Goal: Task Accomplishment & Management: Complete application form

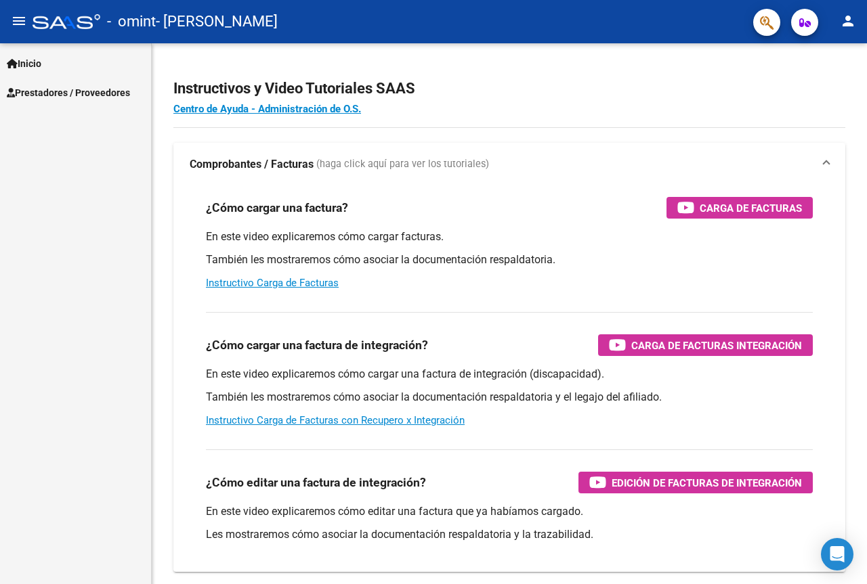
click at [846, 15] on mat-icon "person" at bounding box center [848, 21] width 16 height 16
click at [45, 93] on div at bounding box center [433, 292] width 867 height 584
click at [101, 95] on span "Prestadores / Proveedores" at bounding box center [68, 92] width 123 height 15
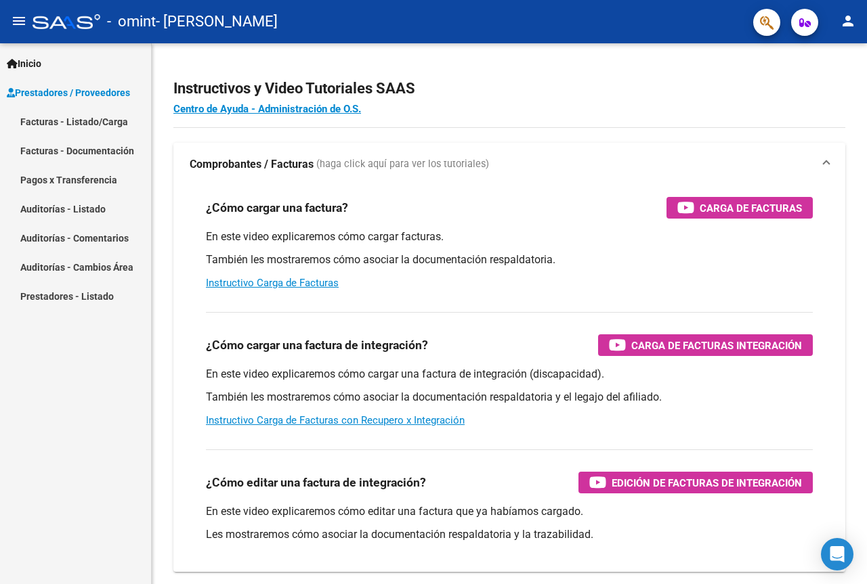
click at [100, 124] on link "Facturas - Listado/Carga" at bounding box center [75, 121] width 151 height 29
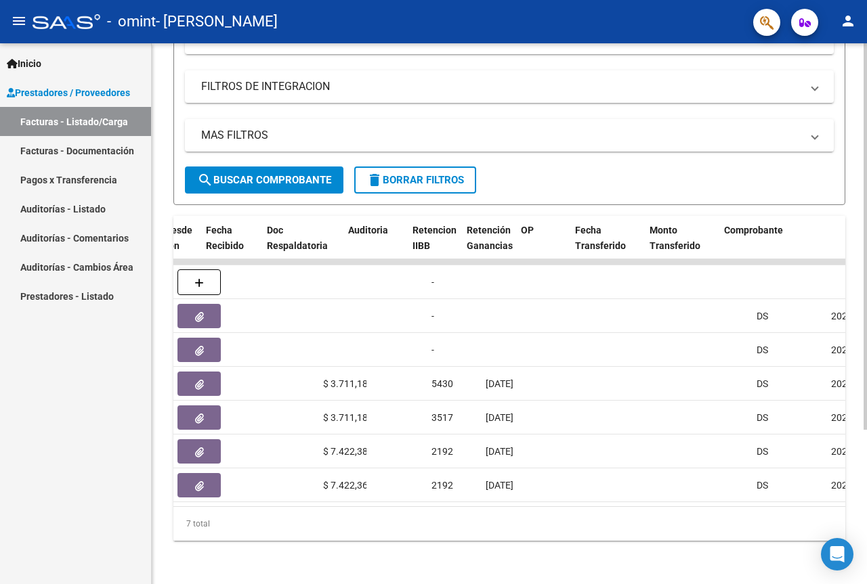
scroll to position [0, 726]
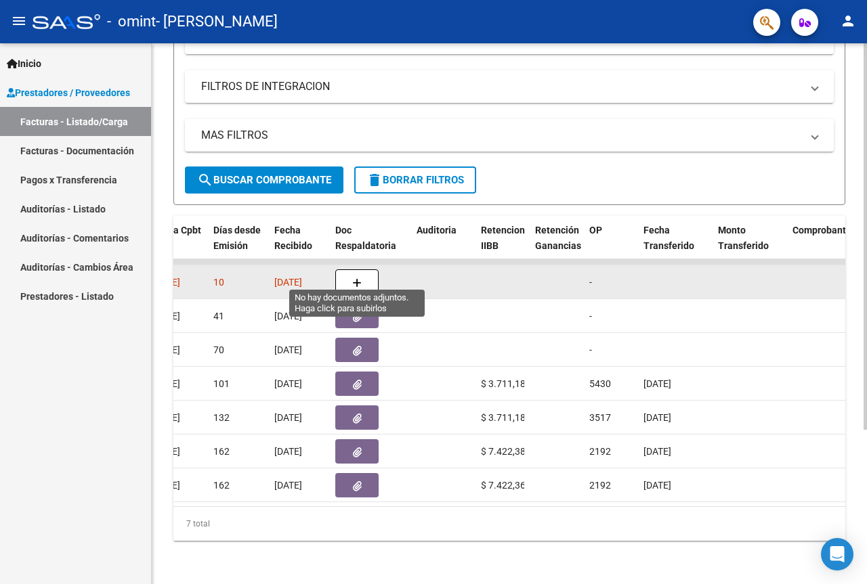
click at [356, 278] on icon "button" at bounding box center [356, 283] width 9 height 10
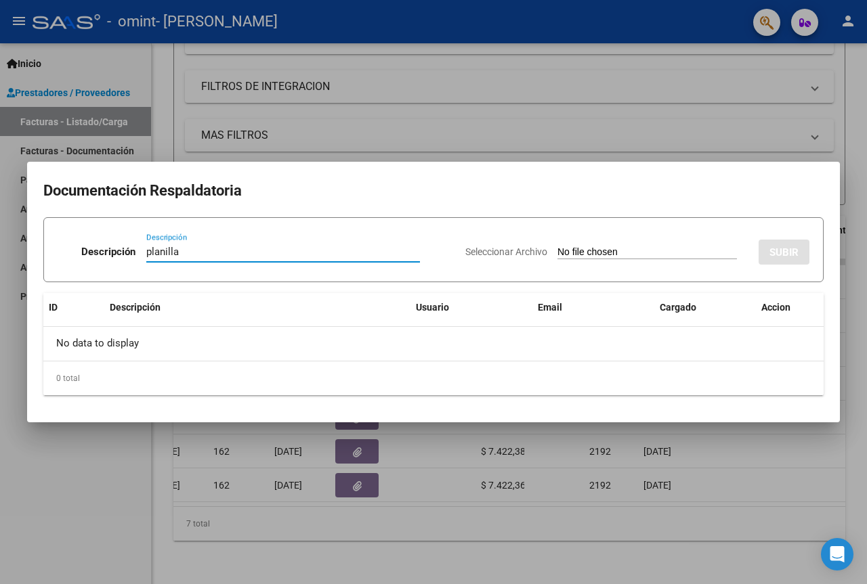
type input "planilla"
click at [643, 232] on div "Seleccionar Archivo SUBIR" at bounding box center [637, 249] width 344 height 41
click at [643, 246] on app-file-uploader "Seleccionar Archivo" at bounding box center [606, 252] width 282 height 12
click at [643, 253] on input "Seleccionar Archivo" at bounding box center [646, 252] width 179 height 13
type input "C:\fakepath\CamScanner 11-9-25 18.43.pdf"
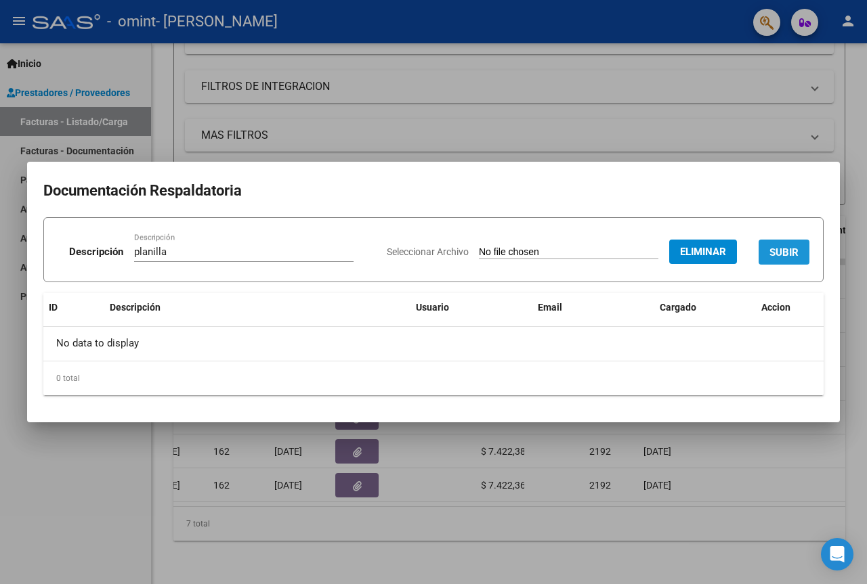
click at [773, 255] on span "SUBIR" at bounding box center [783, 252] width 29 height 12
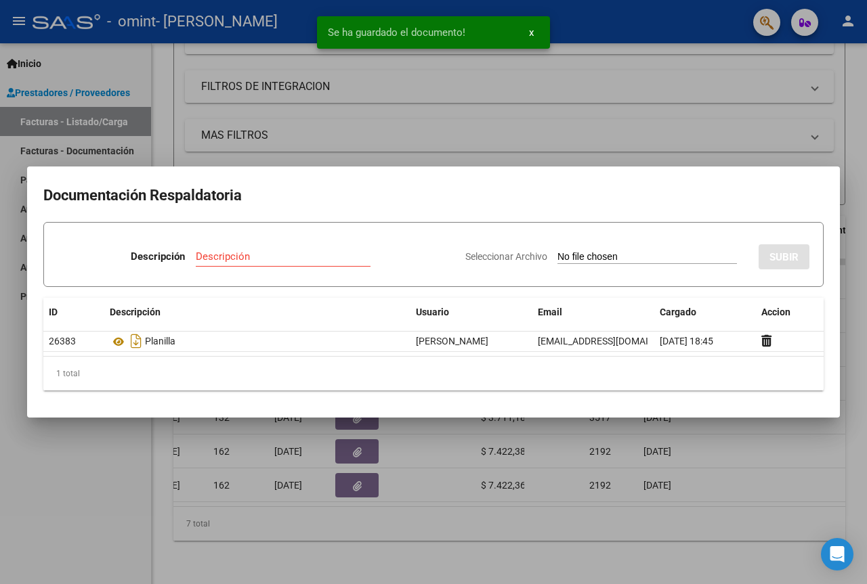
click at [743, 146] on div at bounding box center [433, 292] width 867 height 584
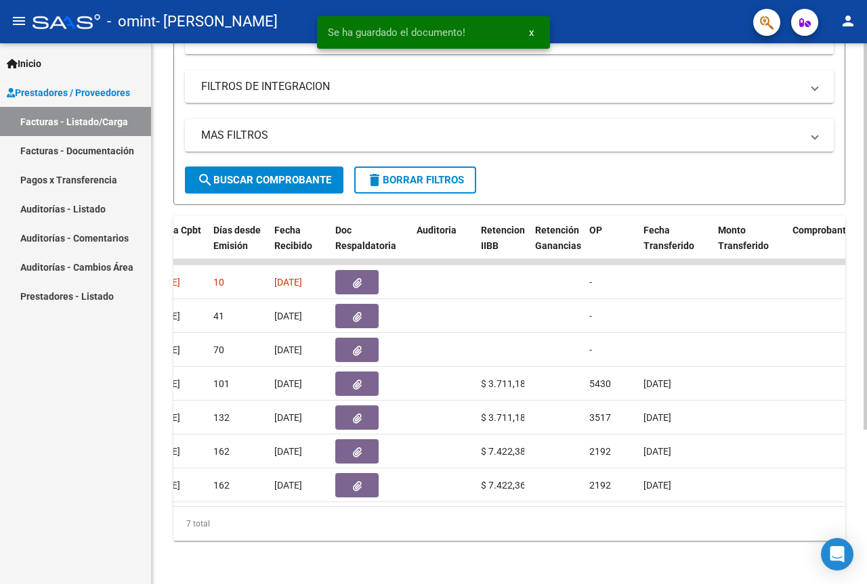
drag, startPoint x: 489, startPoint y: 496, endPoint x: 464, endPoint y: 494, distance: 24.4
click at [464, 494] on datatable-body "20965 Integración LUNA MIRTA BEATRIZ 27162837589 Factura C: 3 - 880 $ 148.447,3…" at bounding box center [509, 382] width 672 height 247
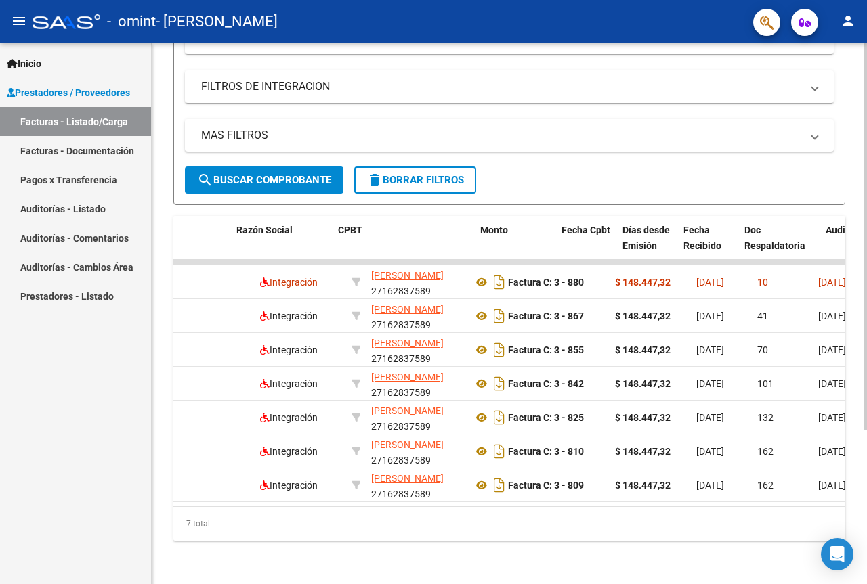
scroll to position [0, 317]
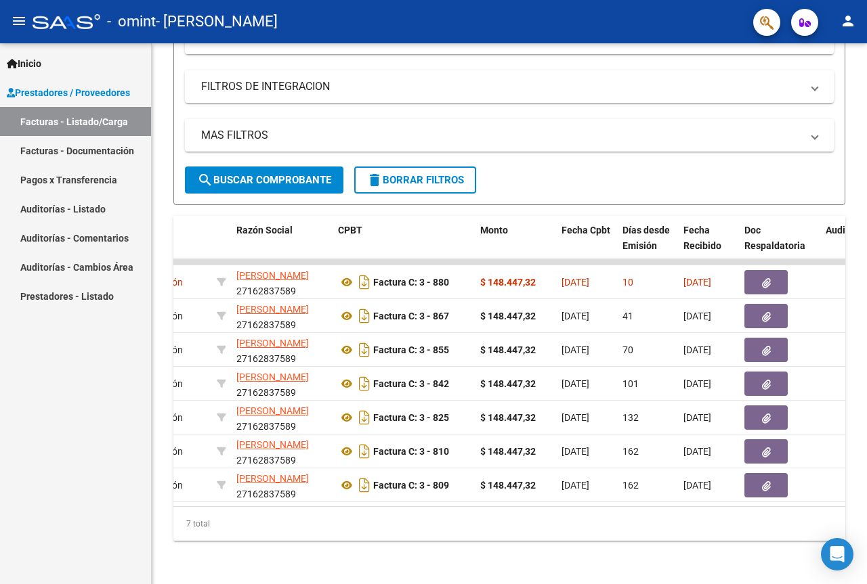
click at [849, 32] on button "person" at bounding box center [847, 21] width 27 height 27
click at [815, 89] on button "exit_to_app Salir" at bounding box center [820, 89] width 83 height 32
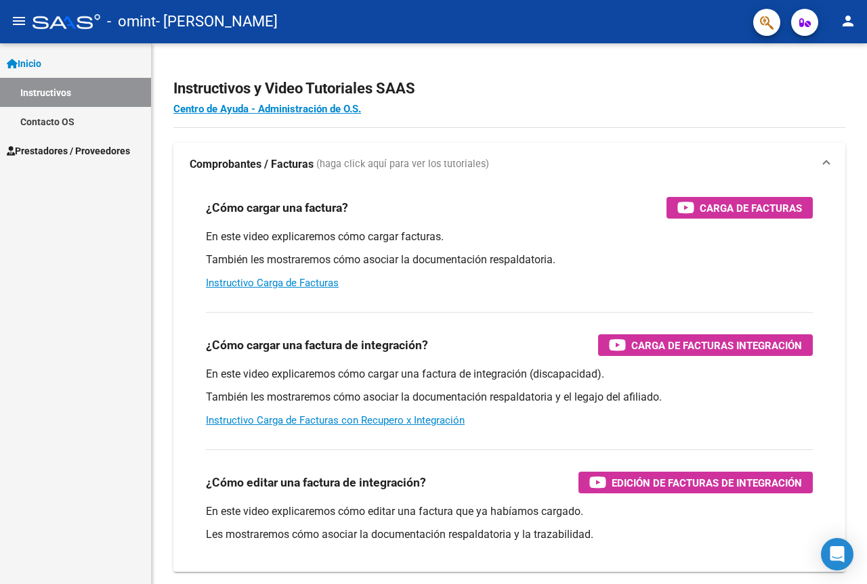
click at [87, 152] on span "Prestadores / Proveedores" at bounding box center [68, 151] width 123 height 15
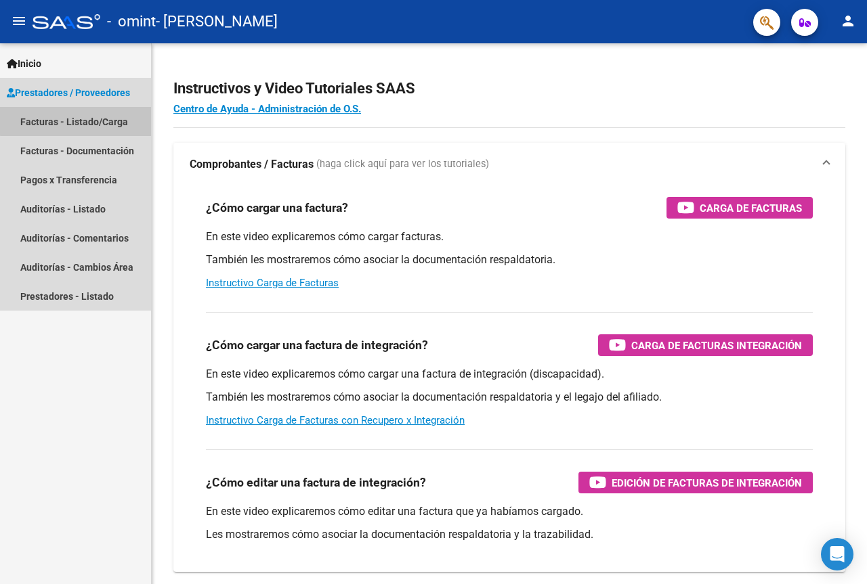
click at [101, 119] on link "Facturas - Listado/Carga" at bounding box center [75, 121] width 151 height 29
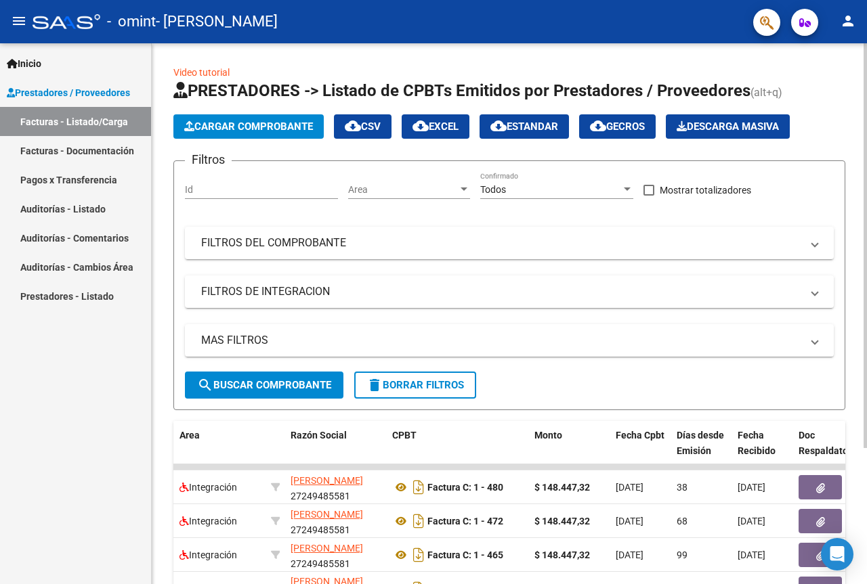
click at [268, 134] on button "Cargar Comprobante" at bounding box center [248, 126] width 150 height 24
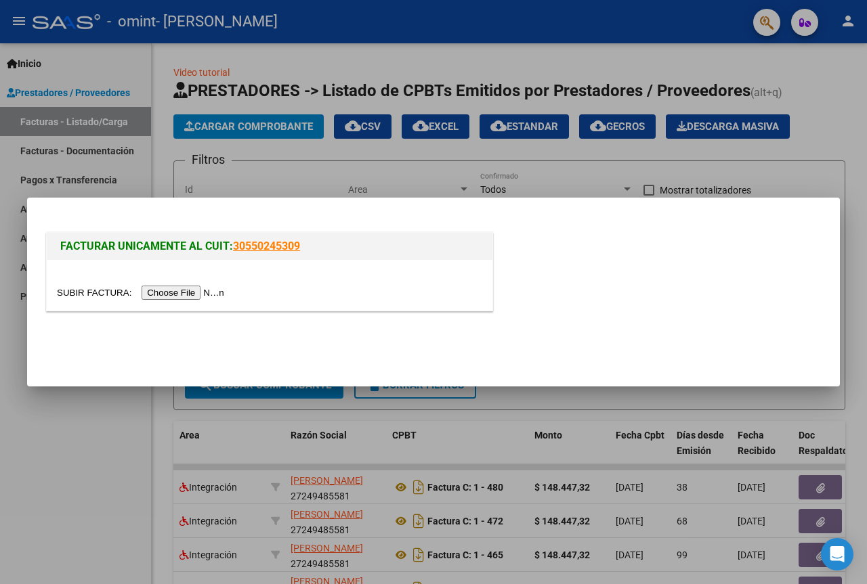
click at [192, 296] on input "file" at bounding box center [142, 293] width 171 height 14
click at [215, 300] on input "file" at bounding box center [142, 293] width 171 height 14
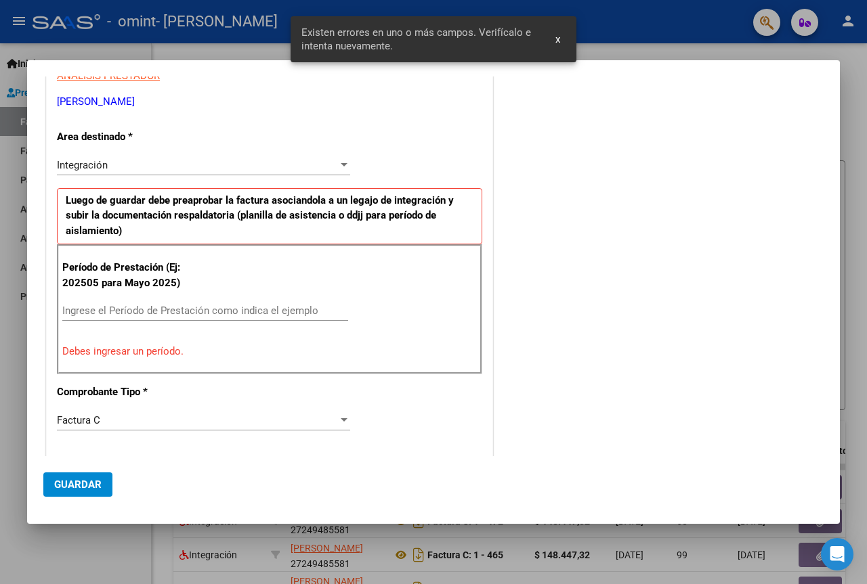
scroll to position [221, 0]
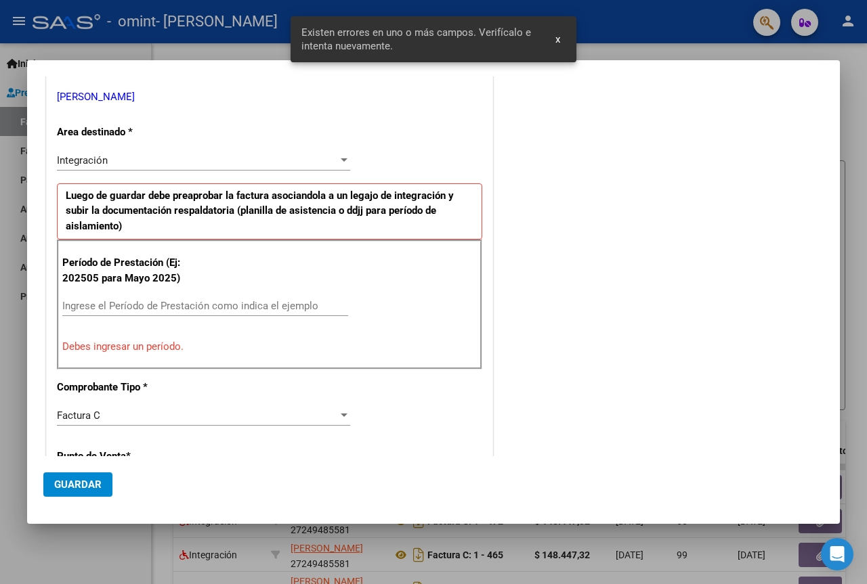
click at [120, 301] on input "Ingrese el Período de Prestación como indica el ejemplo" at bounding box center [205, 306] width 286 height 12
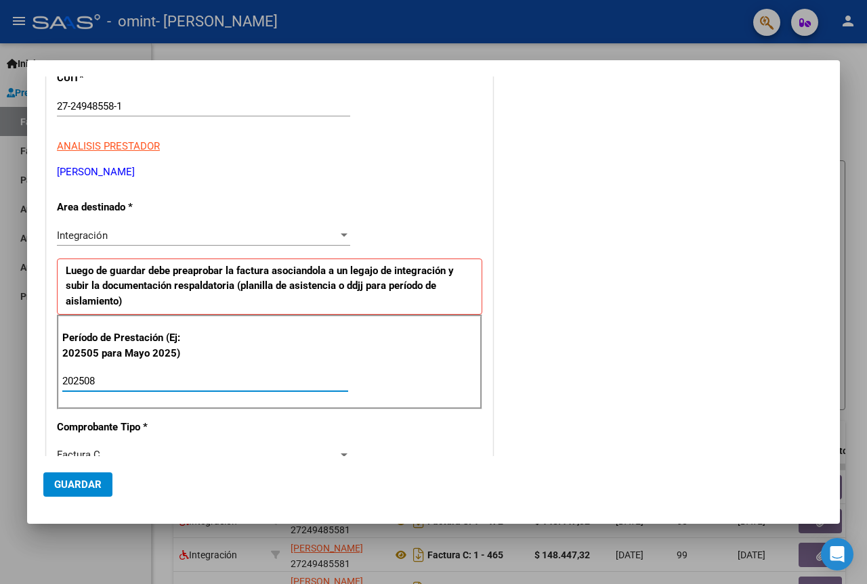
scroll to position [339, 0]
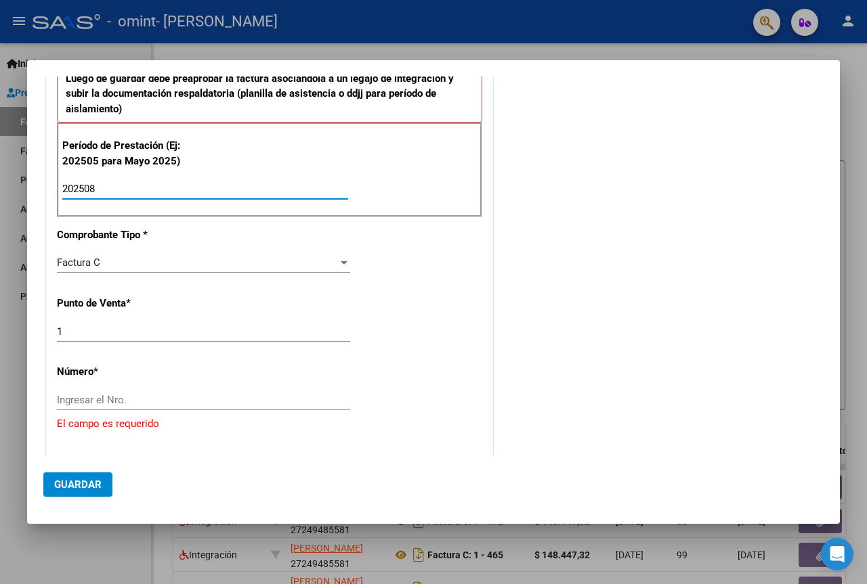
type input "202508"
click at [139, 396] on input "Ingresar el Nro." at bounding box center [203, 400] width 293 height 12
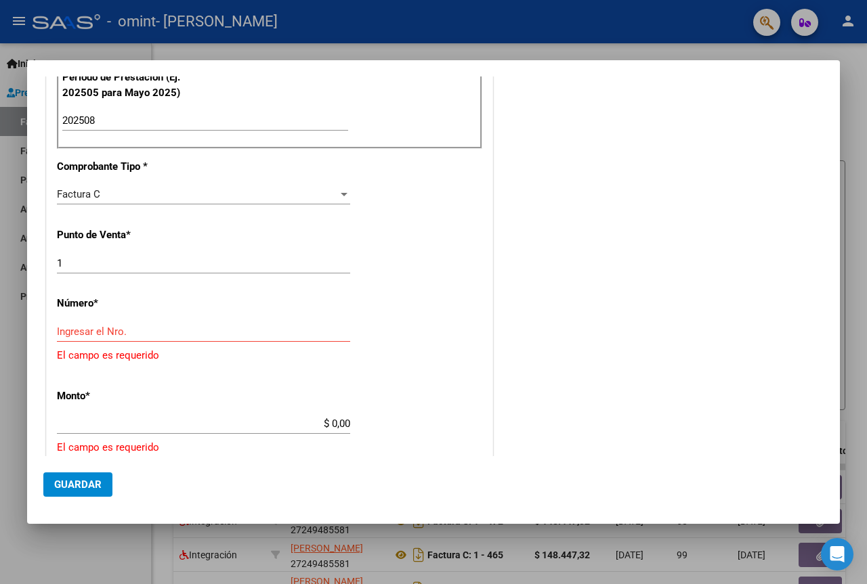
scroll to position [474, 0]
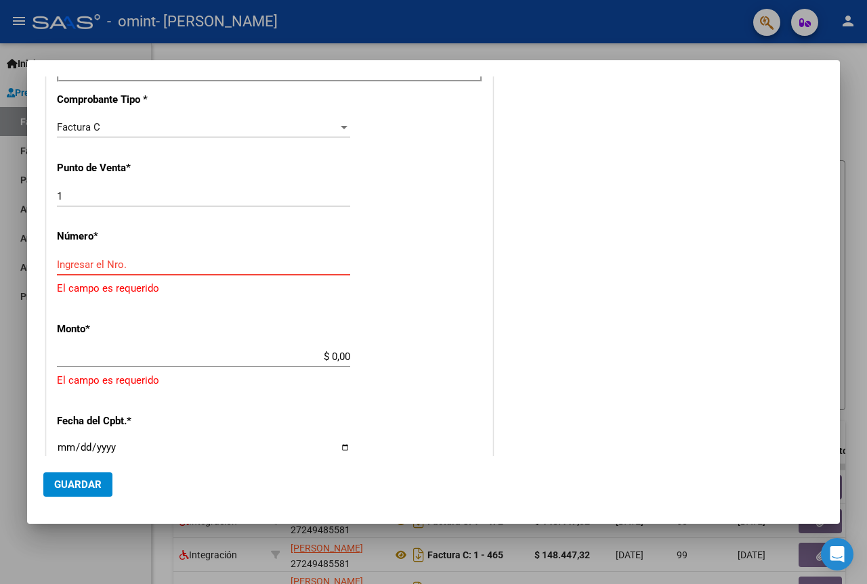
click at [200, 269] on input "Ingresar el Nro." at bounding box center [203, 265] width 293 height 12
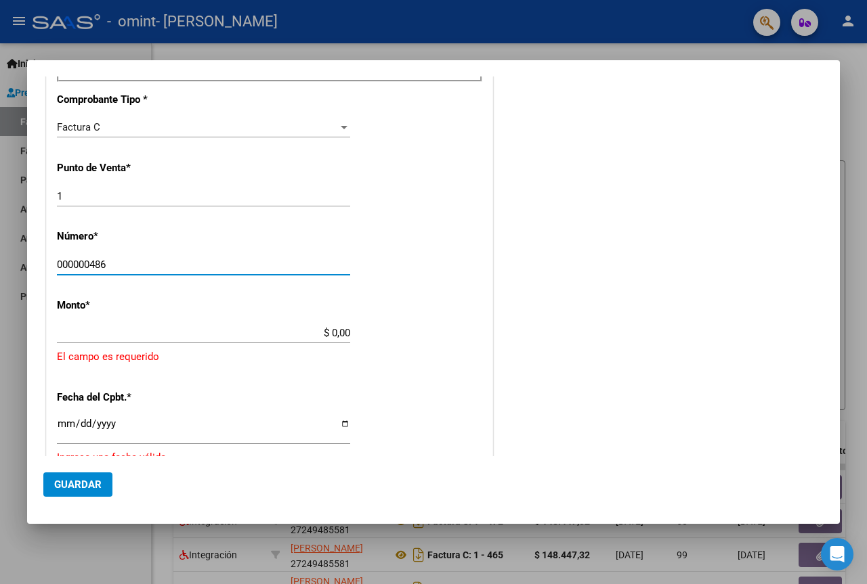
type input "000000486"
click at [338, 343] on div "$ 0,00 Ingresar el monto" at bounding box center [203, 333] width 293 height 20
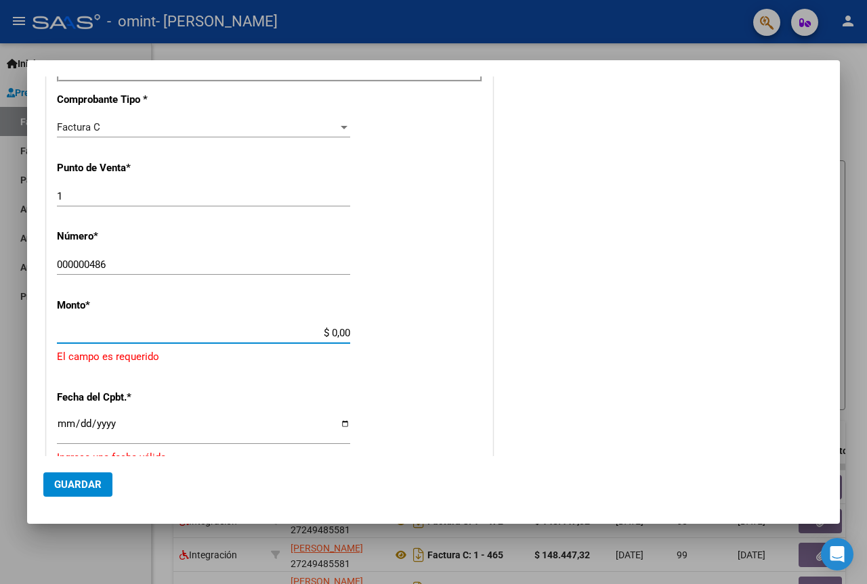
click at [332, 336] on input "$ 0,00" at bounding box center [203, 333] width 293 height 12
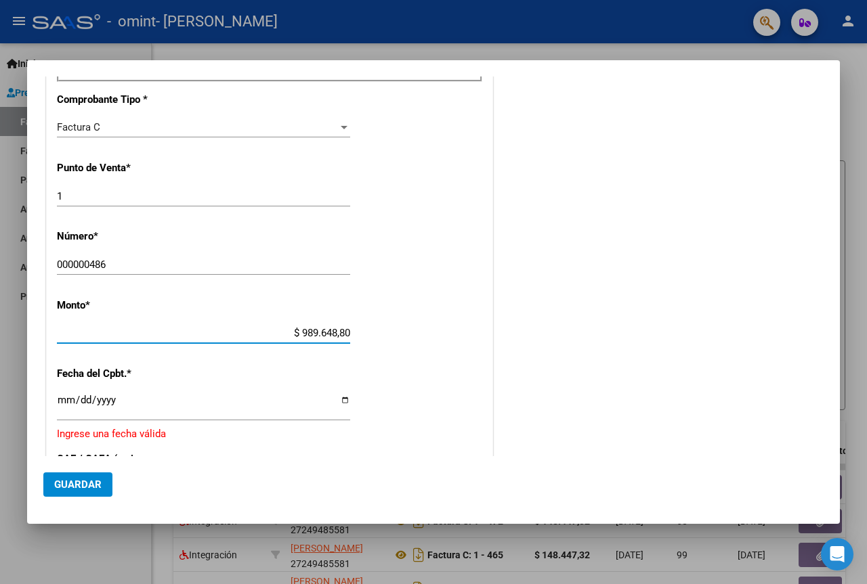
type input "$ 98.964,88"
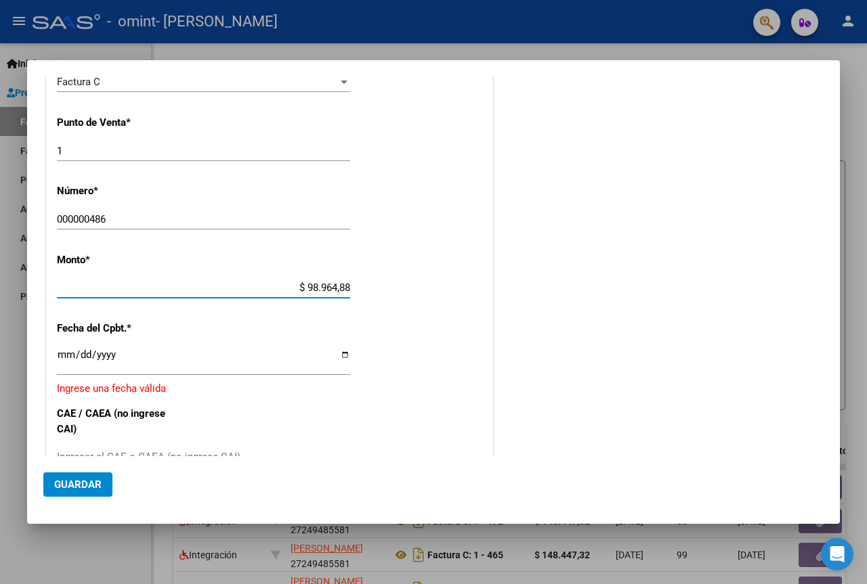
scroll to position [542, 0]
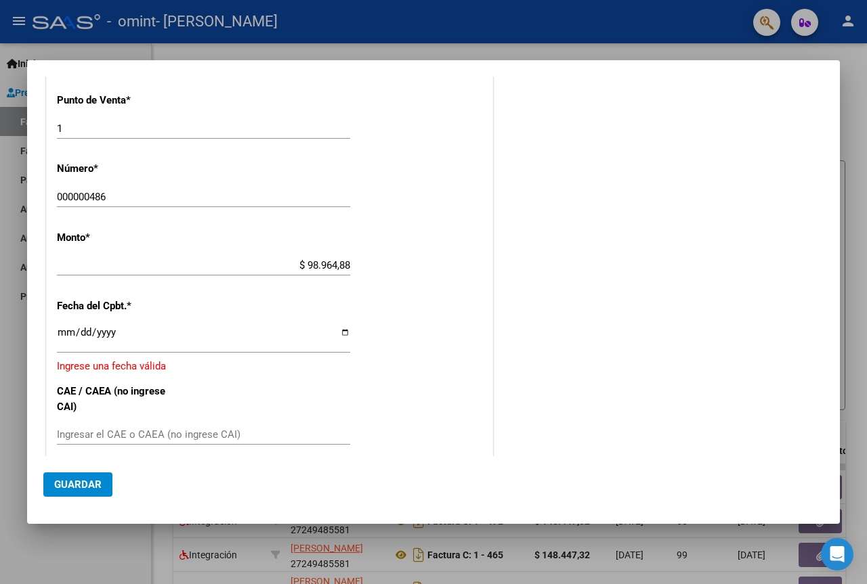
click at [66, 323] on div "CUIT * 27-24948558-1 Ingresar CUIT ANALISIS PRESTADOR GARCIA MARIELA ALEJANDRA …" at bounding box center [270, 184] width 446 height 1058
click at [66, 337] on input "Ingresar la fecha" at bounding box center [203, 338] width 293 height 22
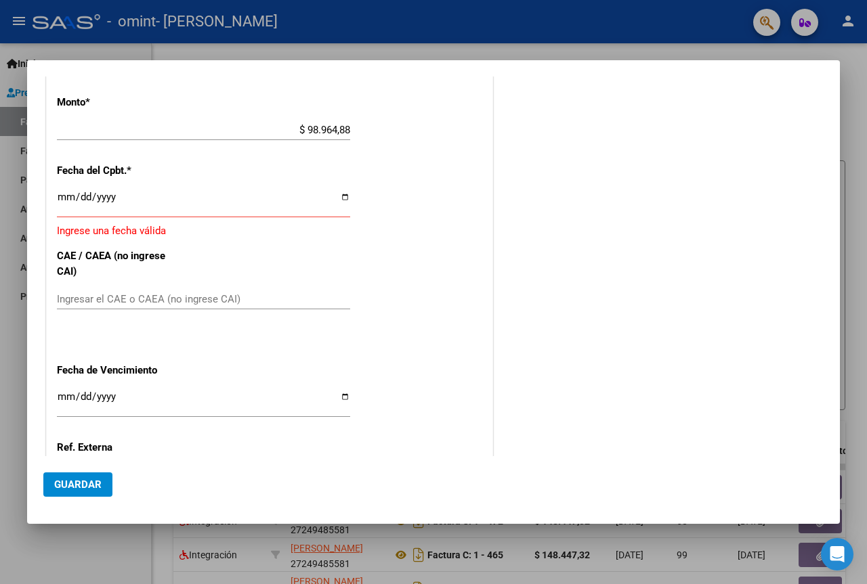
click at [69, 196] on input "Ingresar la fecha" at bounding box center [203, 203] width 293 height 22
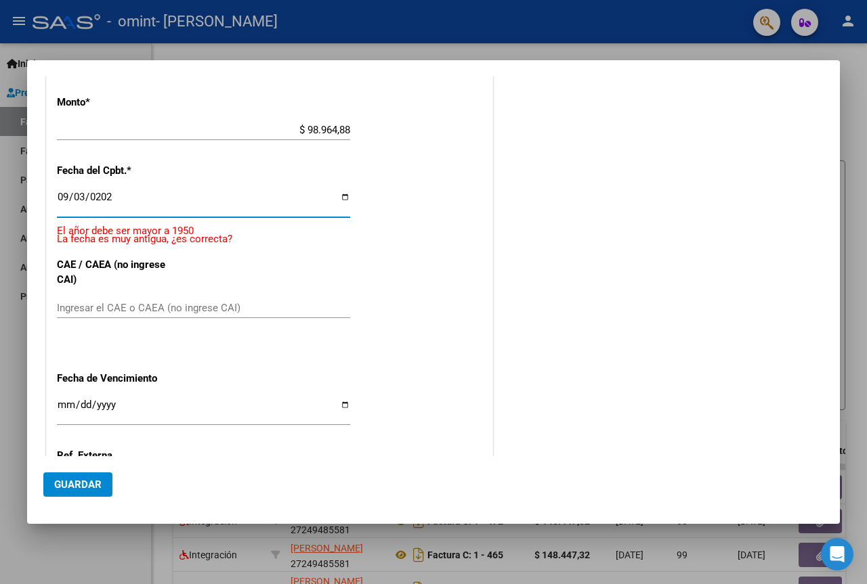
type input "2025-09-03"
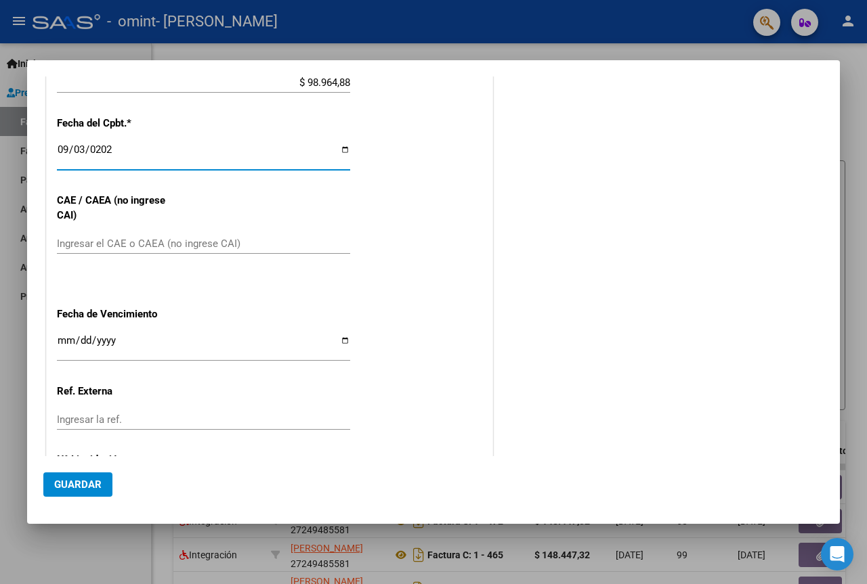
scroll to position [745, 0]
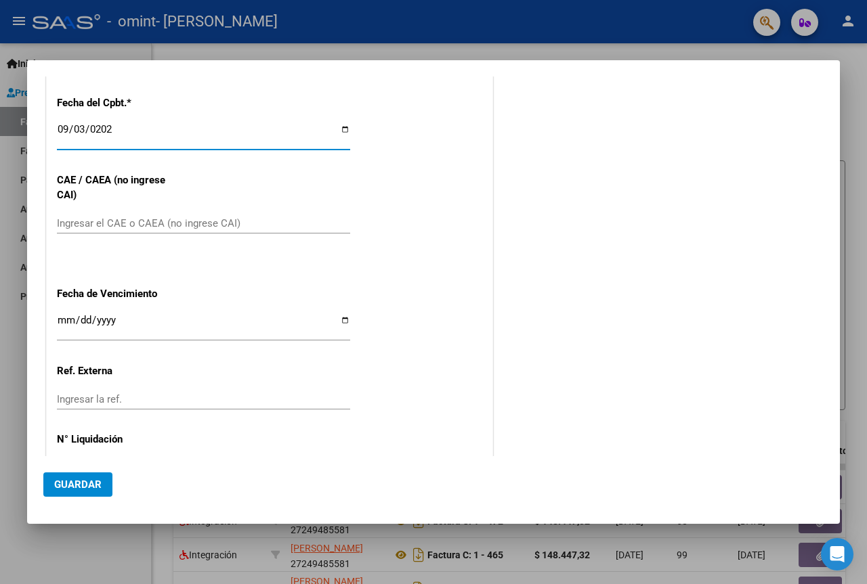
click at [194, 347] on div "Ingresar la fecha" at bounding box center [203, 332] width 293 height 41
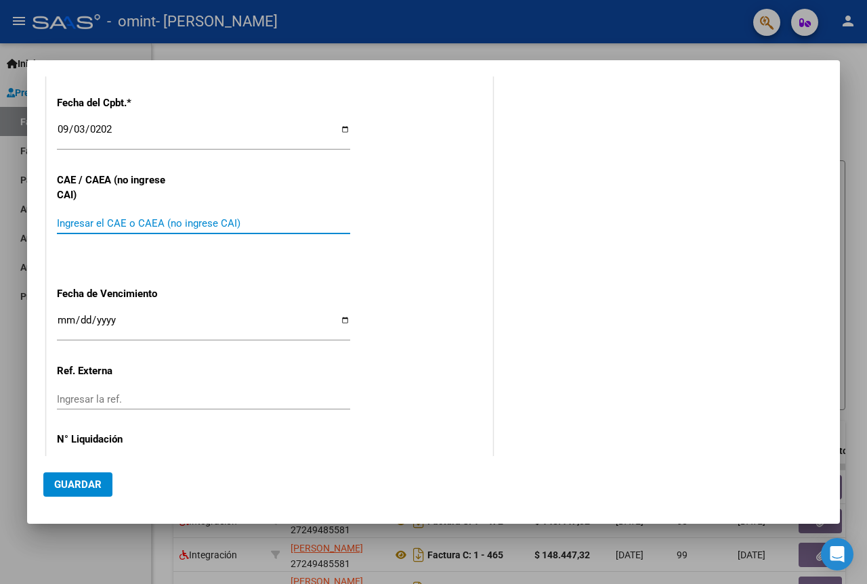
click at [200, 226] on input "Ingresar el CAE o CAEA (no ingrese CAI)" at bounding box center [203, 223] width 293 height 12
type input "75371808349081"
click at [67, 314] on div "Ingresar la fecha" at bounding box center [203, 326] width 293 height 29
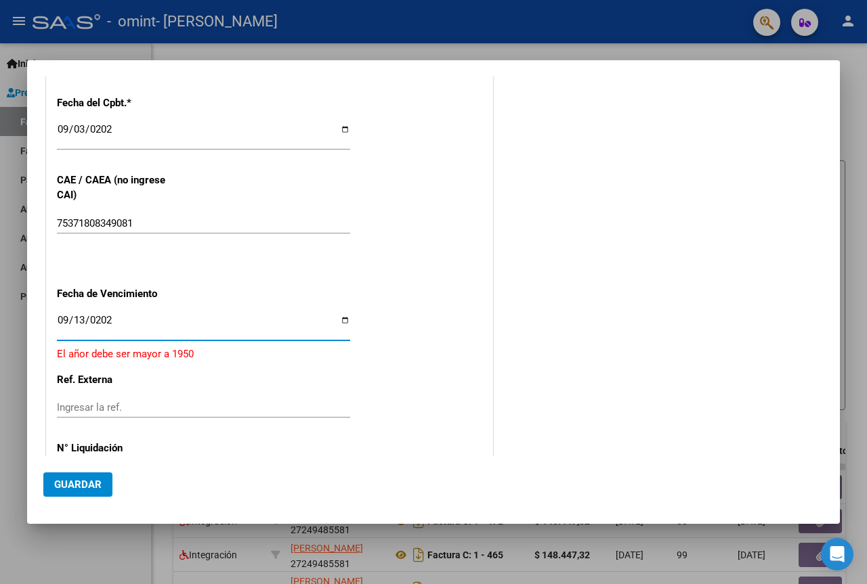
type input "2025-09-13"
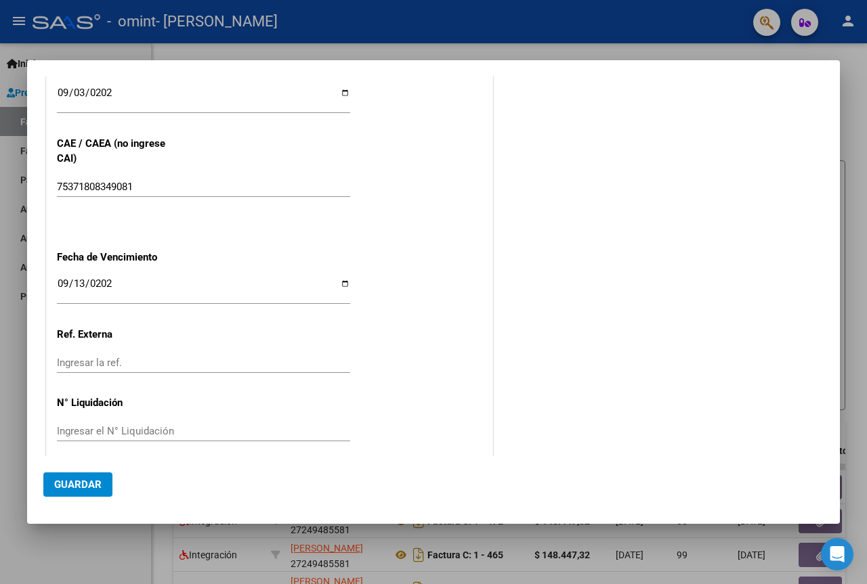
scroll to position [793, 0]
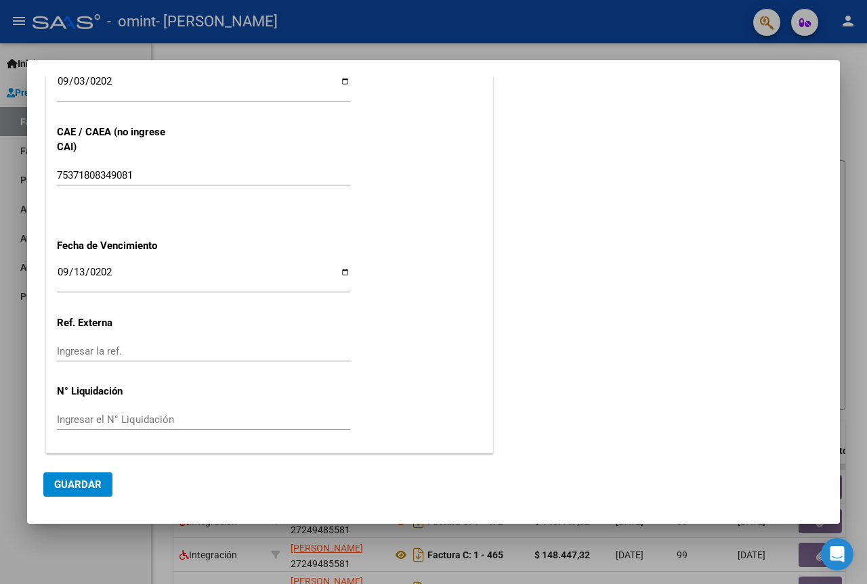
click at [79, 481] on span "Guardar" at bounding box center [77, 485] width 47 height 12
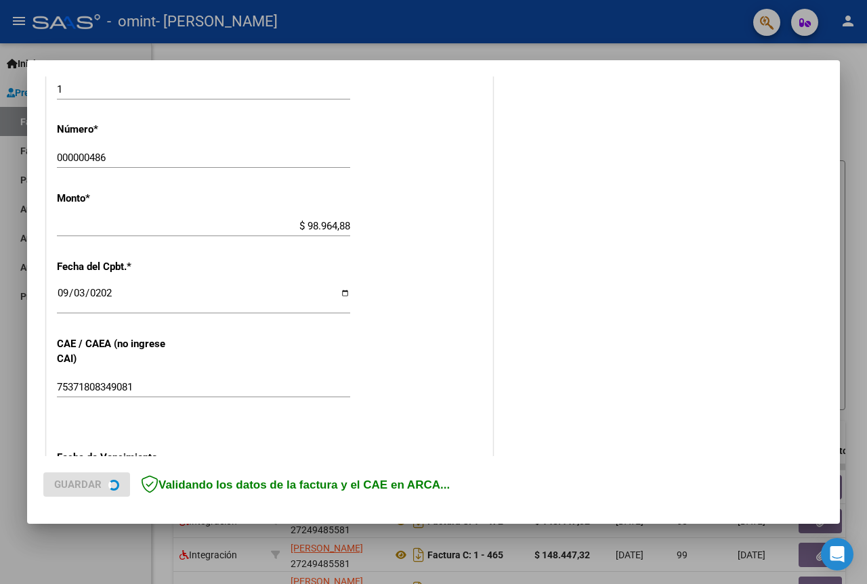
scroll to position [387, 0]
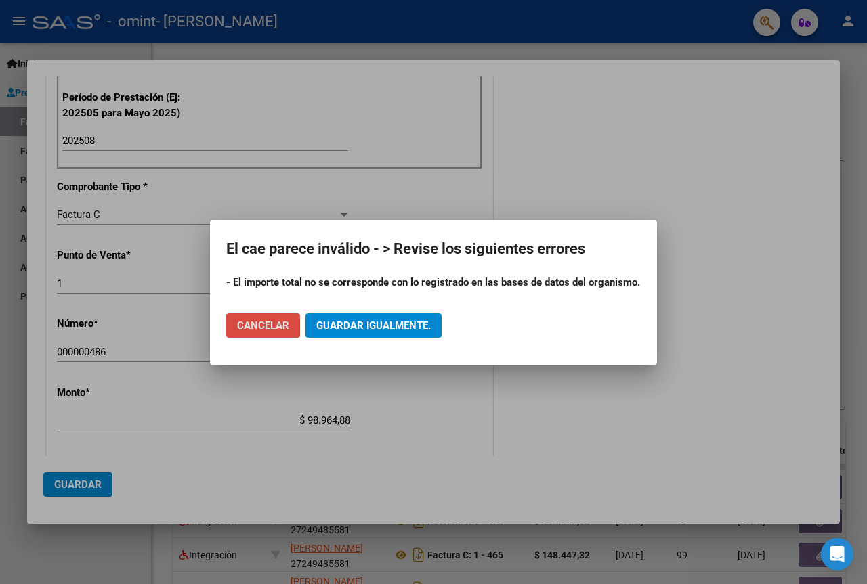
click at [288, 326] on span "Cancelar" at bounding box center [263, 326] width 52 height 12
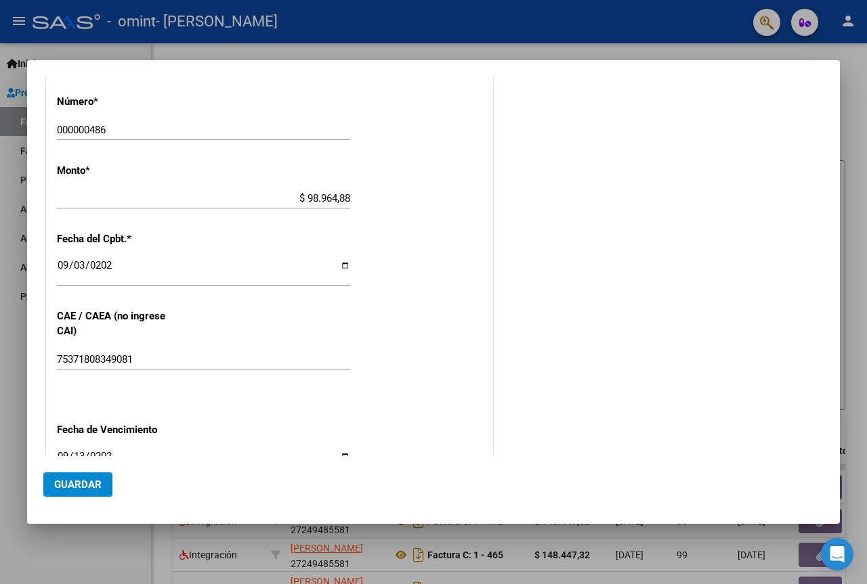
scroll to position [725, 0]
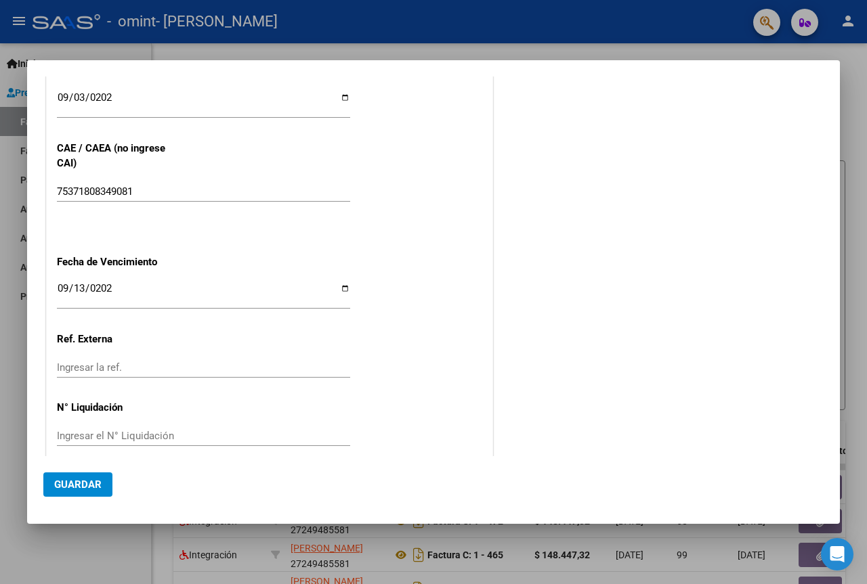
scroll to position [793, 0]
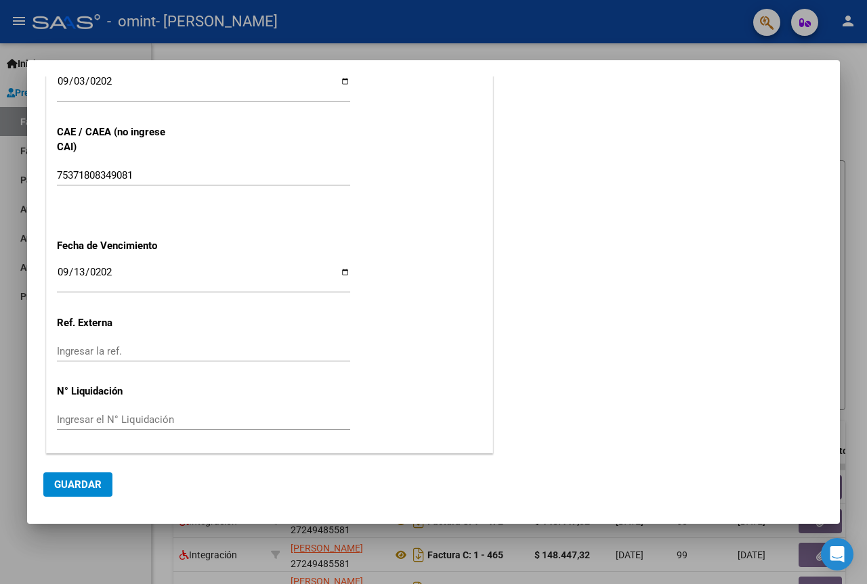
click at [82, 483] on span "Guardar" at bounding box center [77, 485] width 47 height 12
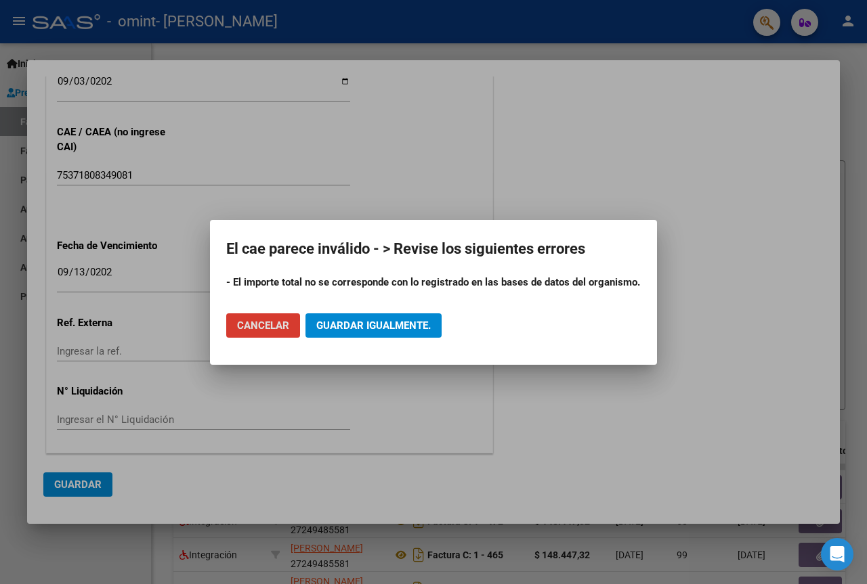
click at [278, 323] on span "Cancelar" at bounding box center [263, 326] width 52 height 12
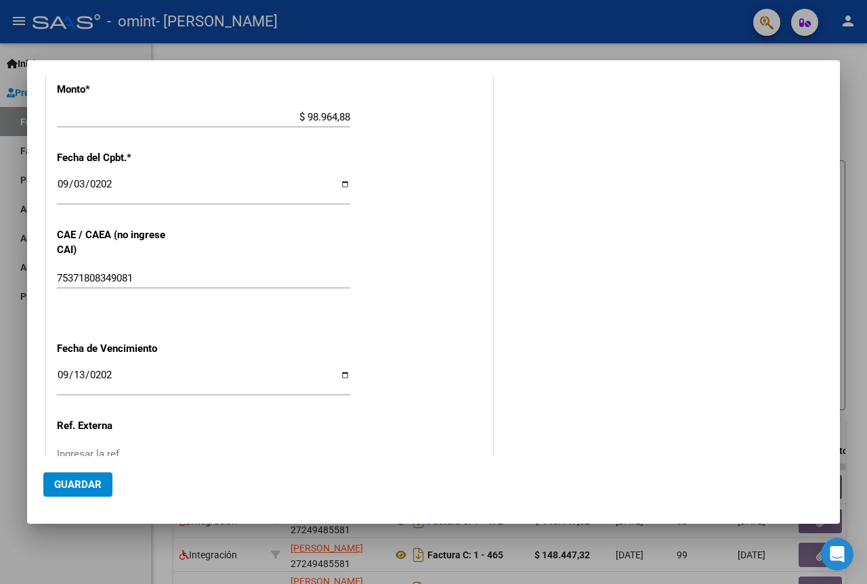
scroll to position [522, 0]
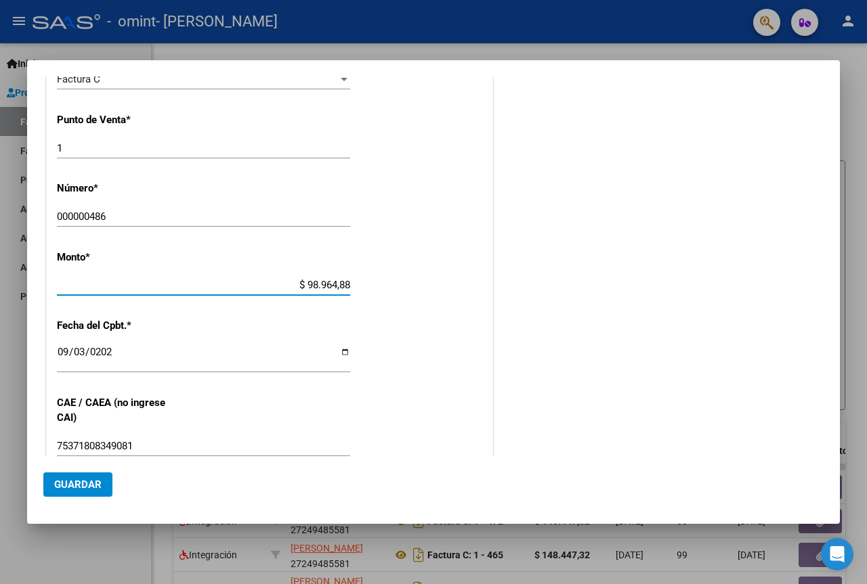
drag, startPoint x: 277, startPoint y: 286, endPoint x: 496, endPoint y: 301, distance: 219.9
click at [496, 301] on div "COMPROBANTE VER COMPROBANTE DATOS DEL COMPROBANTE CUIT * 27-24948558-1 Ingresar…" at bounding box center [433, 148] width 780 height 1157
type input "$ 148.447,32"
click at [97, 481] on span "Guardar" at bounding box center [77, 485] width 47 height 12
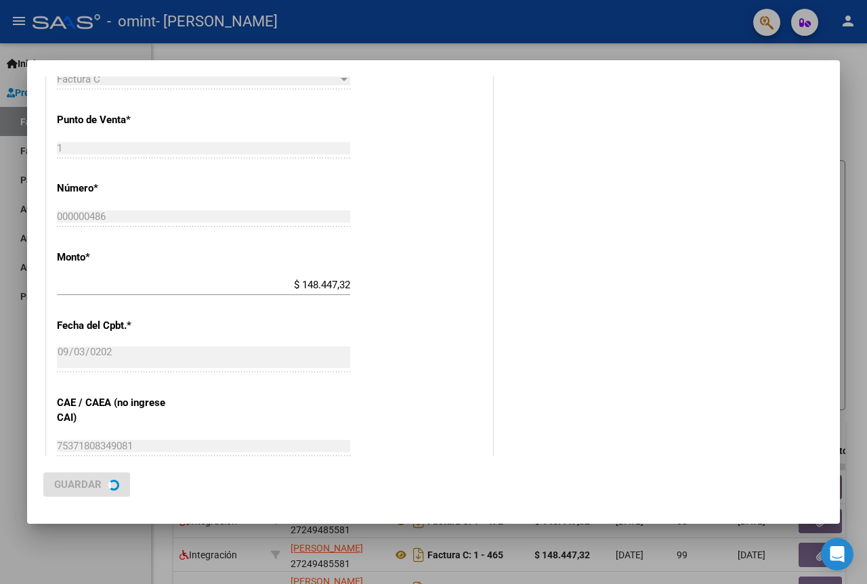
scroll to position [0, 0]
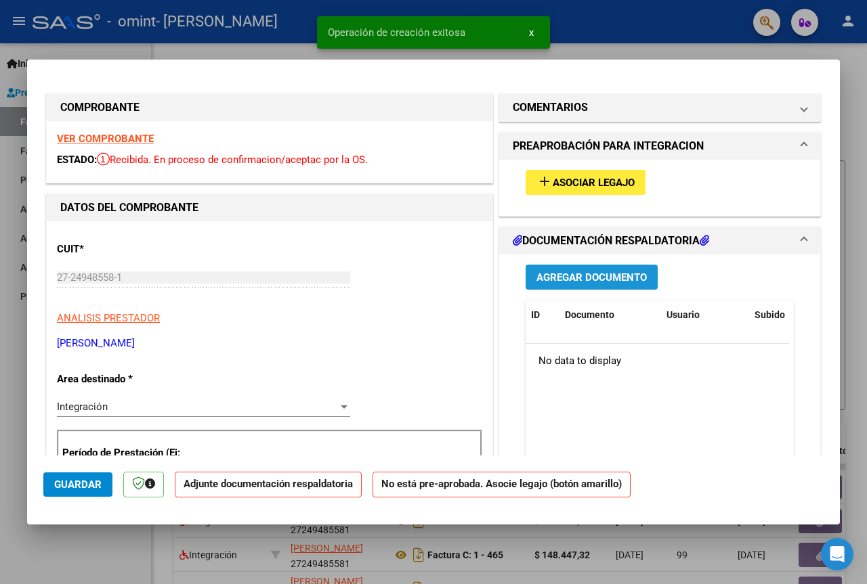
click at [580, 276] on span "Agregar Documento" at bounding box center [591, 278] width 110 height 12
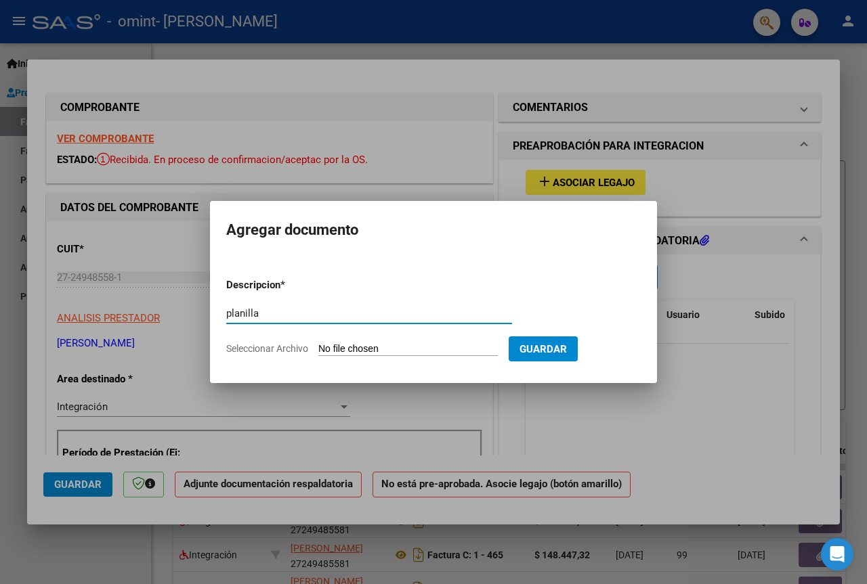
type input "planilla"
click at [479, 353] on input "Seleccionar Archivo" at bounding box center [407, 349] width 179 height 13
type input "C:\fakepath\Garcia Mariela agosto_2.pdf"
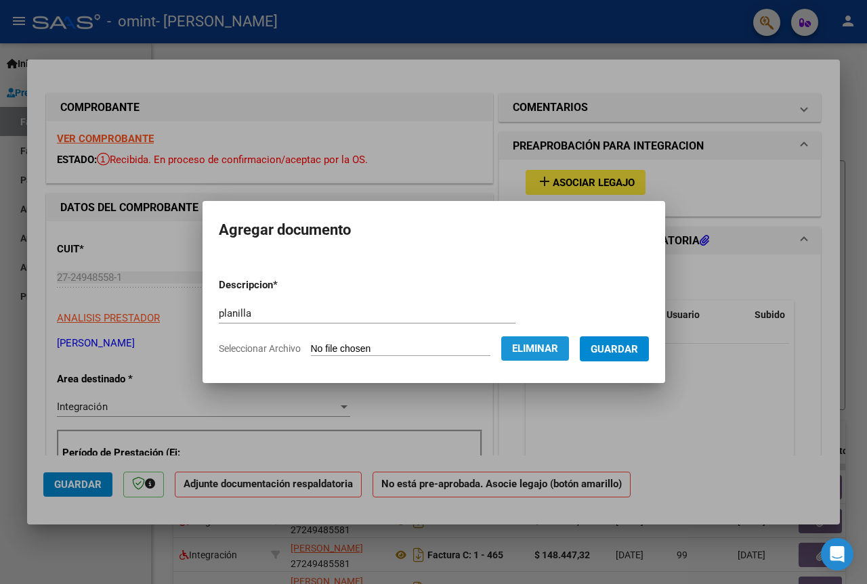
click at [538, 352] on span "Eliminar" at bounding box center [535, 349] width 46 height 12
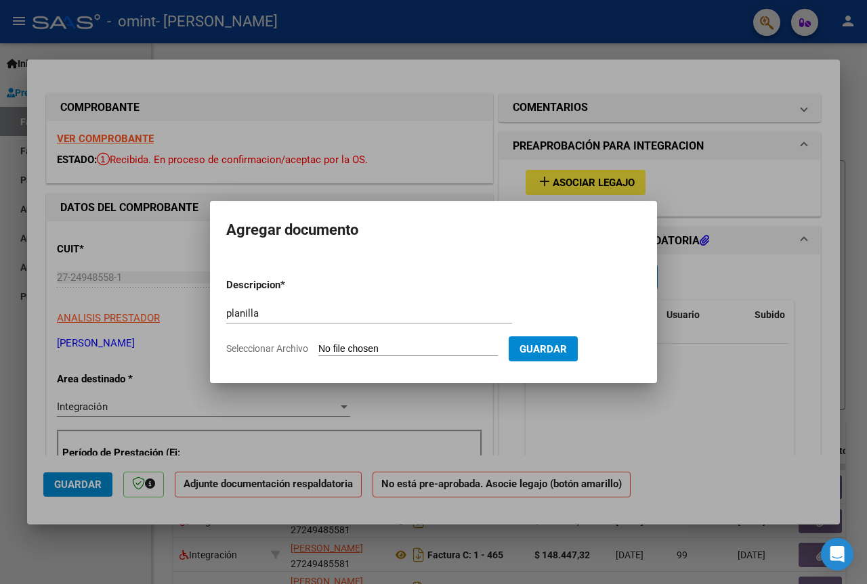
click at [239, 458] on div at bounding box center [433, 292] width 867 height 584
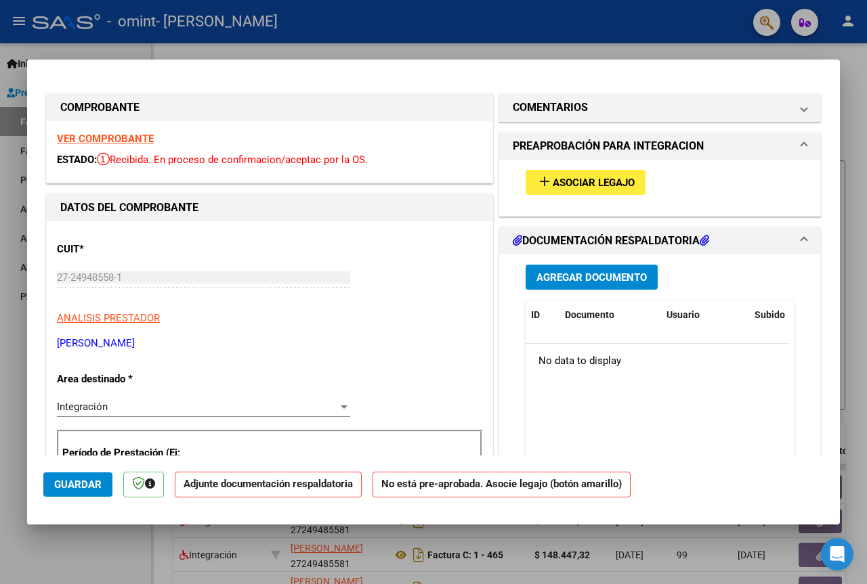
click at [684, 55] on div at bounding box center [433, 292] width 867 height 584
type input "$ 0,00"
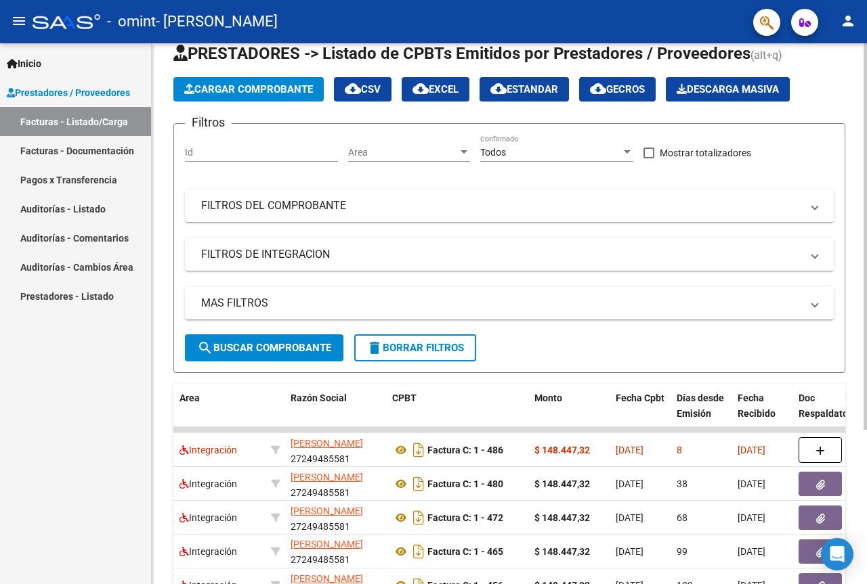
scroll to position [216, 0]
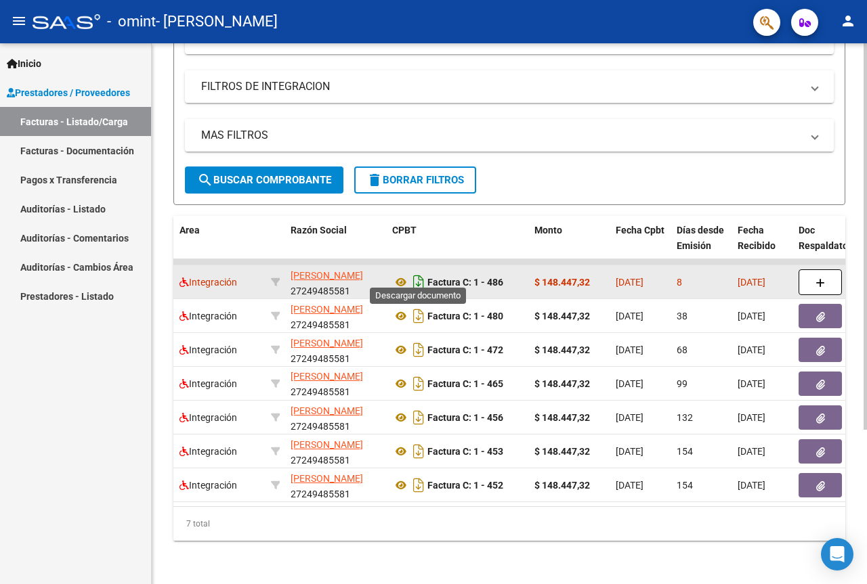
click at [410, 272] on icon "Descargar documento" at bounding box center [419, 283] width 18 height 22
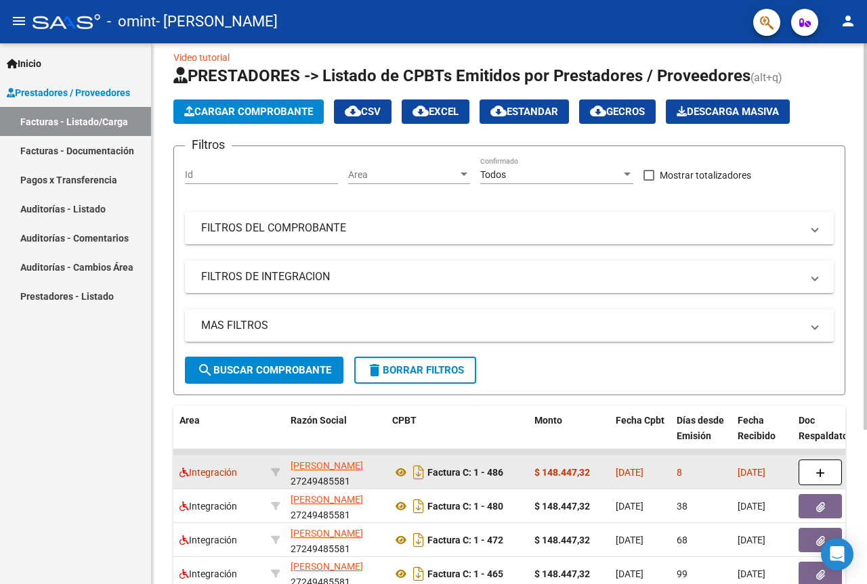
scroll to position [0, 0]
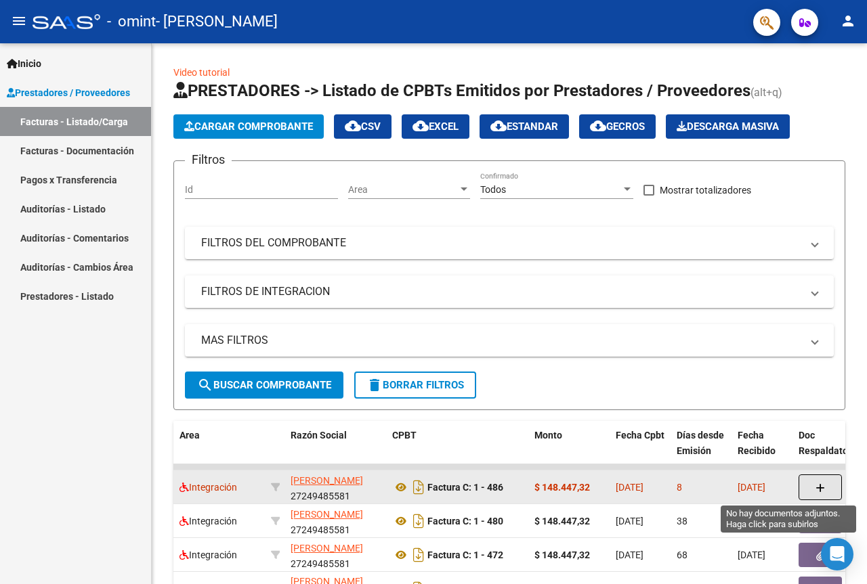
click at [827, 481] on button "button" at bounding box center [819, 488] width 43 height 26
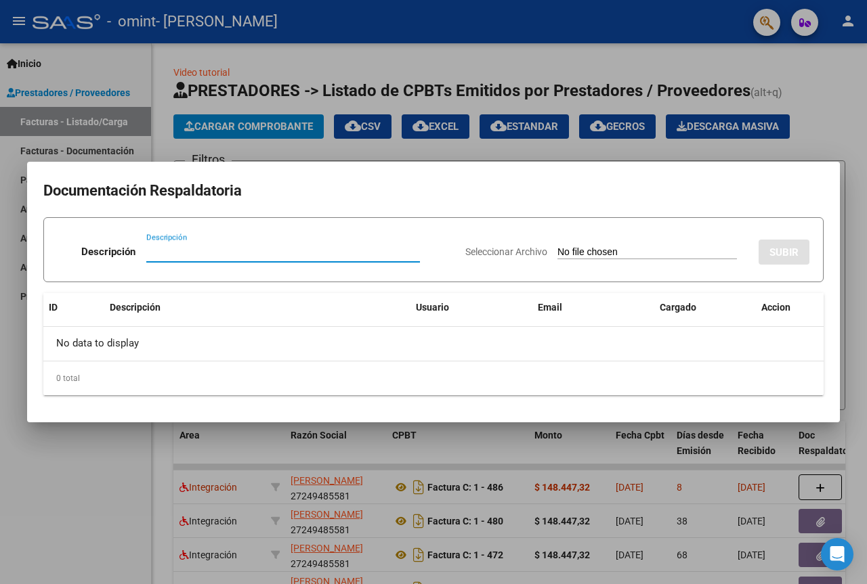
click at [613, 255] on input "Seleccionar Archivo" at bounding box center [646, 252] width 179 height 13
type input "C:\fakepath\27249485581_011_00001_00000486.pdf"
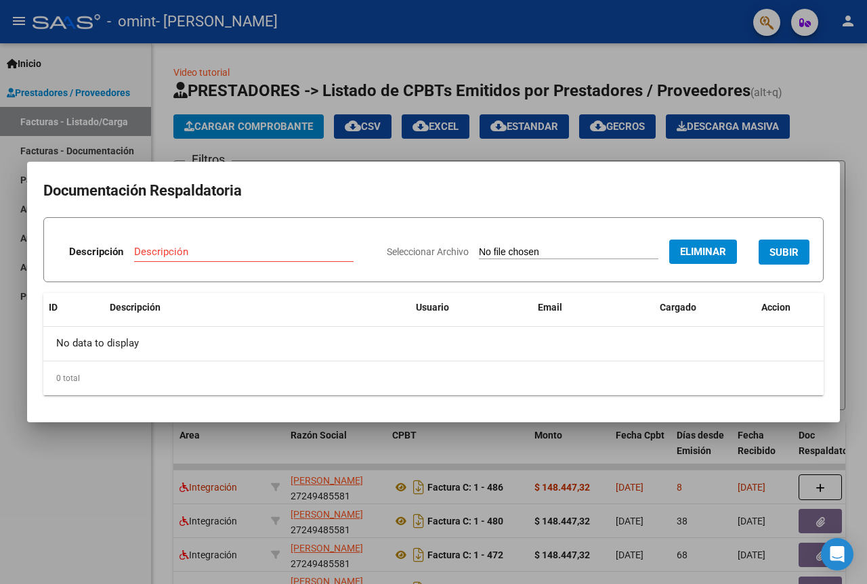
click at [774, 253] on span "SUBIR" at bounding box center [783, 252] width 29 height 12
click at [262, 246] on input "Descripción" at bounding box center [201, 252] width 156 height 12
type input "factura"
click at [785, 244] on button "SUBIR" at bounding box center [783, 252] width 51 height 25
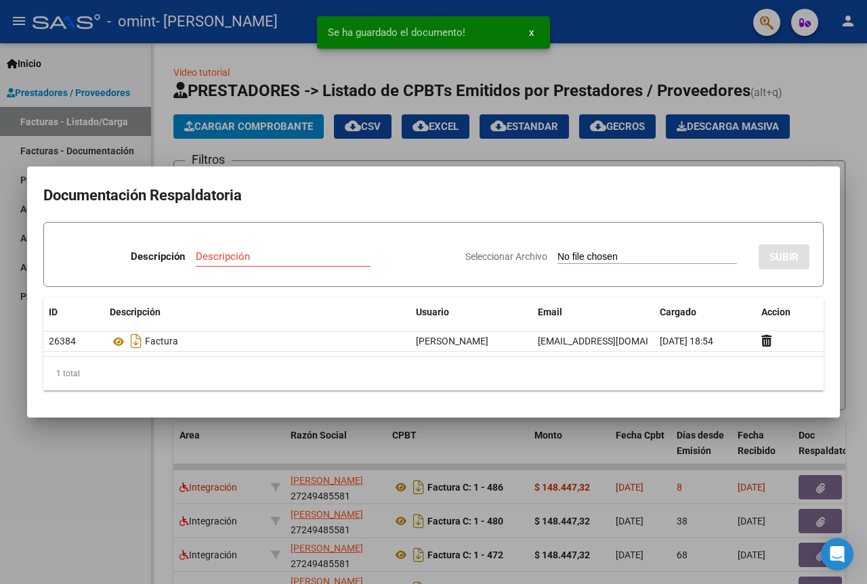
click at [651, 142] on div at bounding box center [433, 292] width 867 height 584
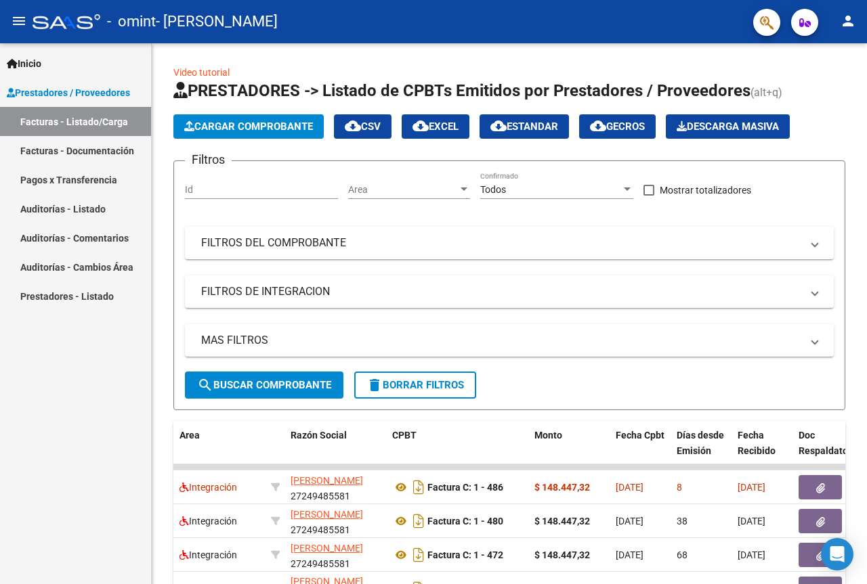
click at [840, 14] on mat-icon "person" at bounding box center [848, 21] width 16 height 16
click at [812, 87] on button "exit_to_app Salir" at bounding box center [820, 89] width 83 height 32
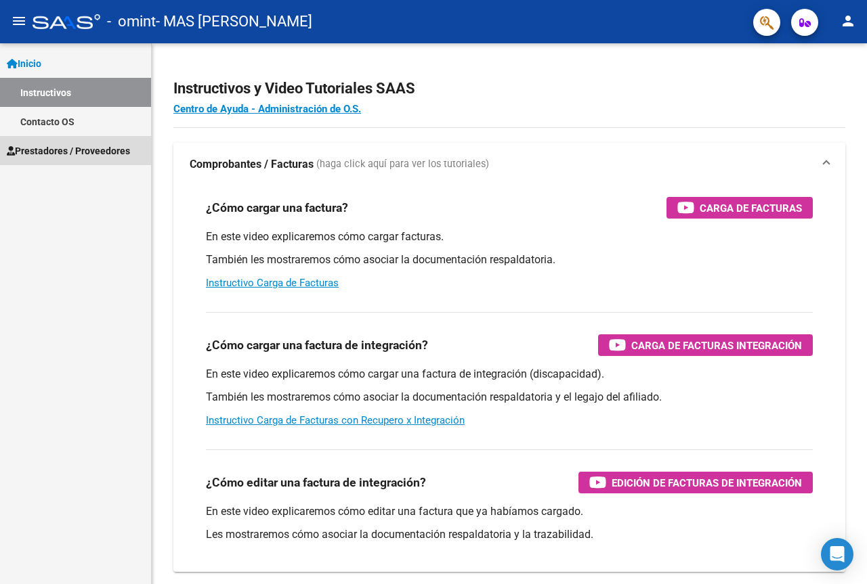
click at [96, 158] on span "Prestadores / Proveedores" at bounding box center [68, 151] width 123 height 15
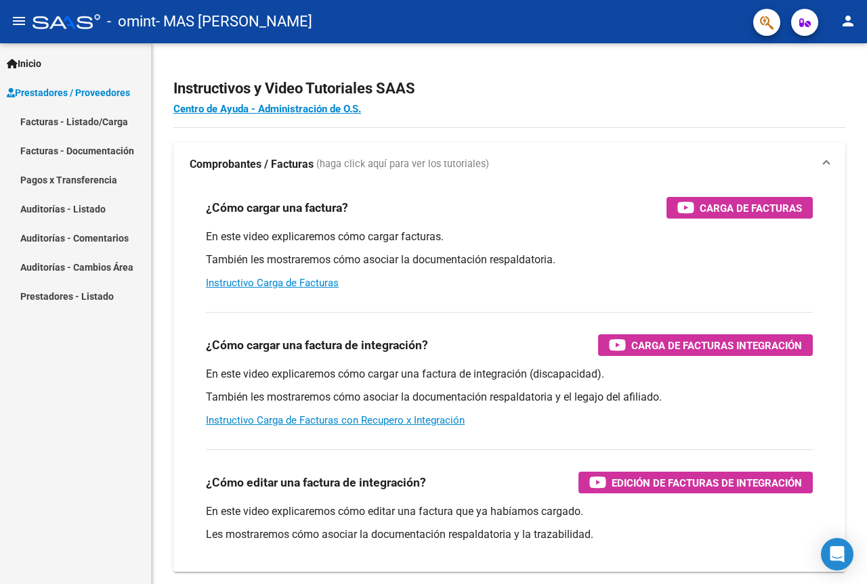
click at [79, 131] on link "Facturas - Listado/Carga" at bounding box center [75, 121] width 151 height 29
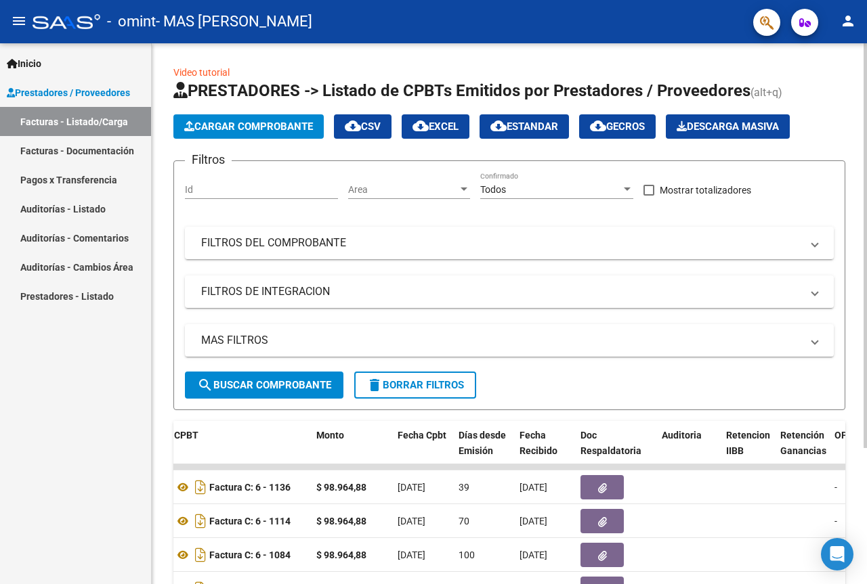
click at [261, 132] on span "Cargar Comprobante" at bounding box center [248, 127] width 129 height 12
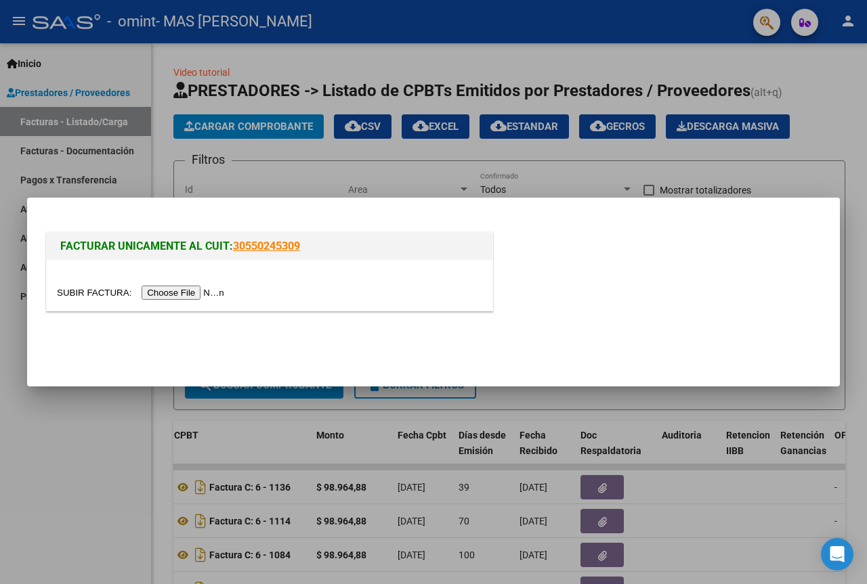
click at [186, 284] on div at bounding box center [270, 285] width 446 height 51
click at [193, 290] on input "file" at bounding box center [142, 293] width 171 height 14
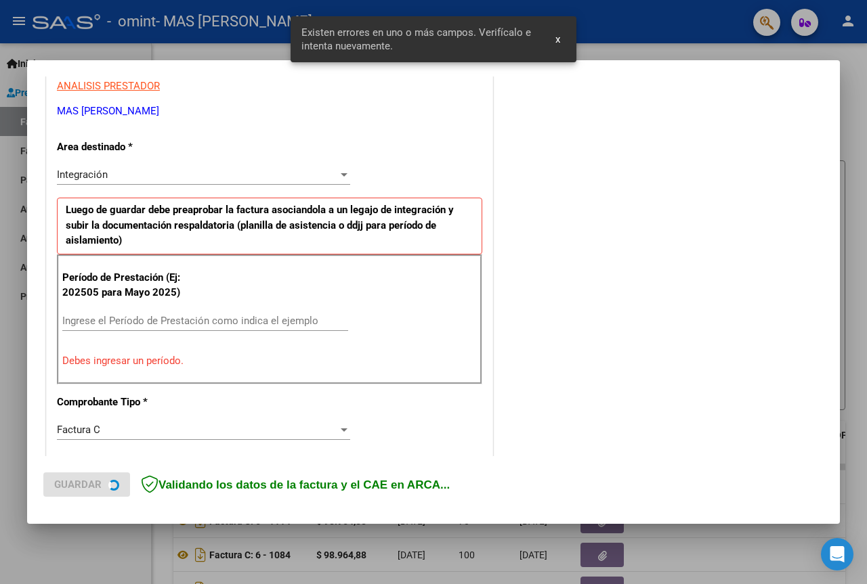
scroll to position [272, 0]
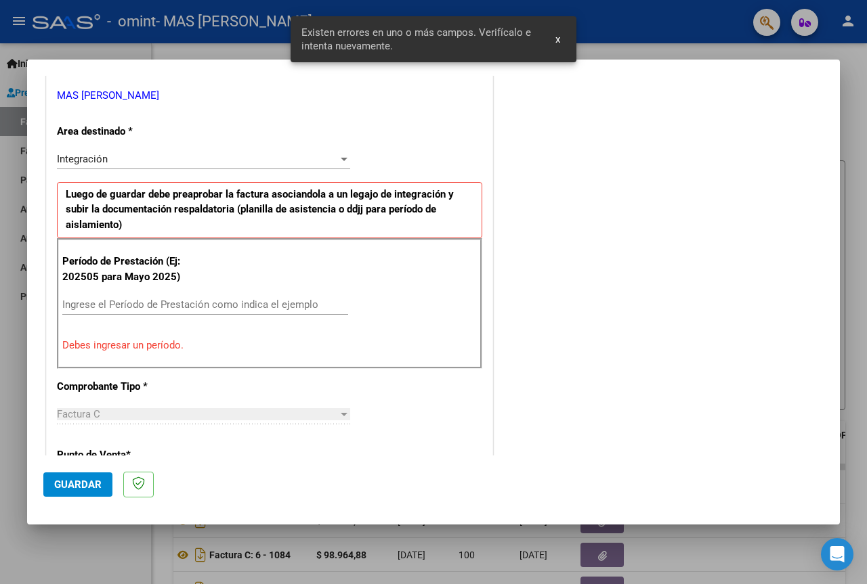
click at [130, 326] on div "Ingrese el Período de Prestación como indica el ejemplo" at bounding box center [205, 311] width 286 height 33
click at [146, 301] on input "Ingrese el Período de Prestación como indica el ejemplo" at bounding box center [205, 305] width 286 height 12
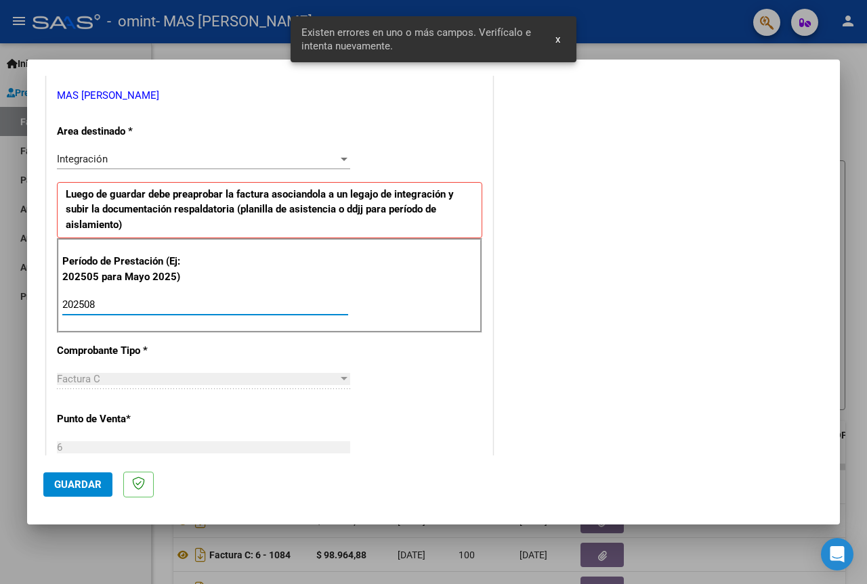
type input "202508"
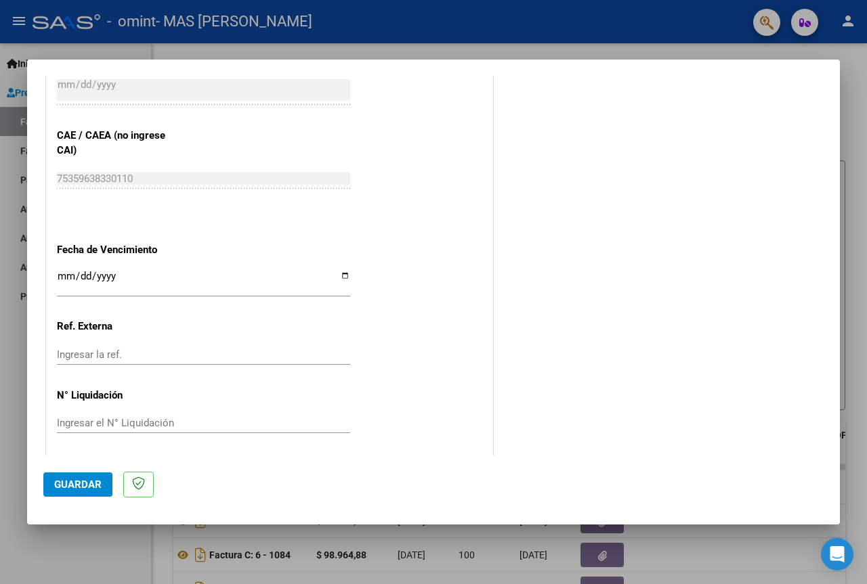
scroll to position [842, 0]
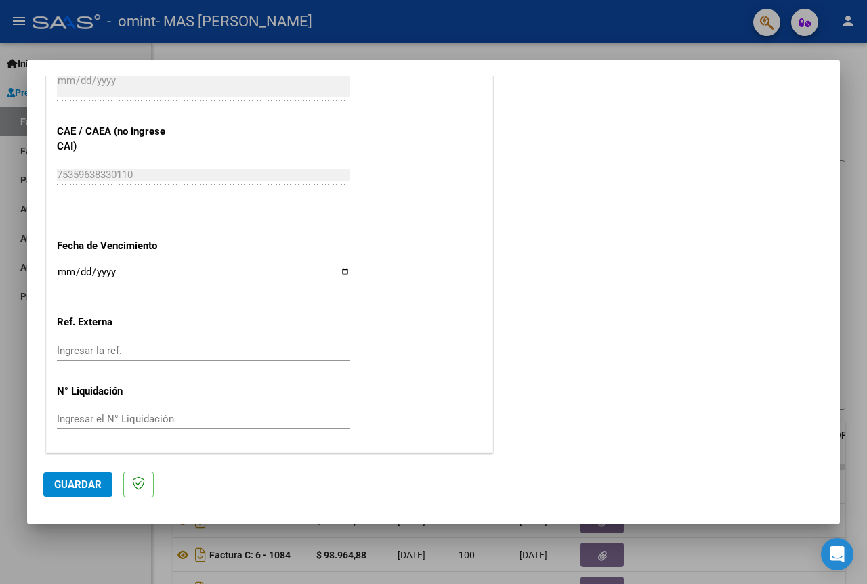
click at [66, 269] on input "Ingresar la fecha" at bounding box center [203, 278] width 293 height 22
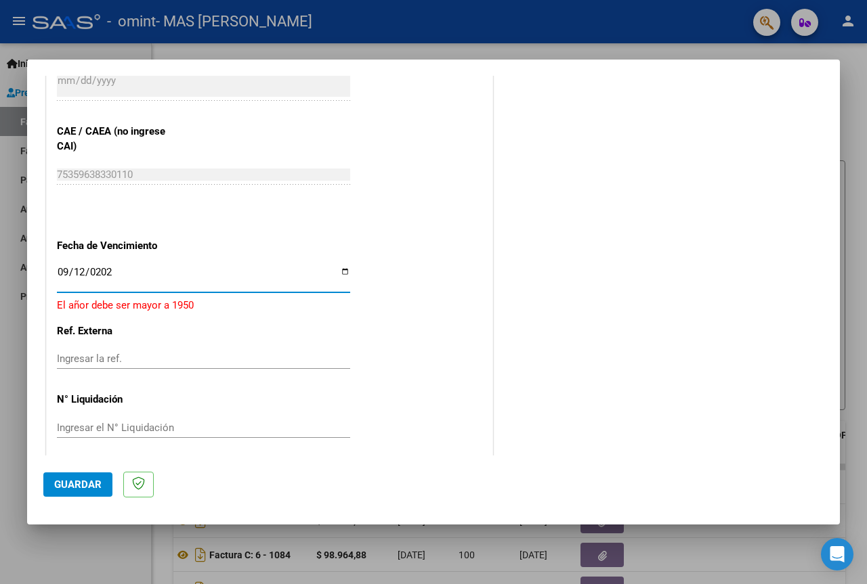
type input "[DATE]"
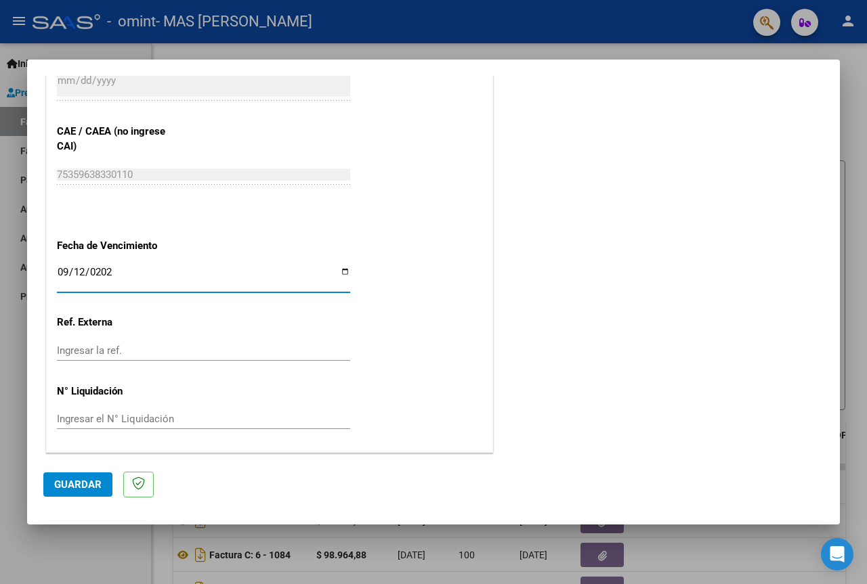
click at [77, 492] on button "Guardar" at bounding box center [77, 485] width 69 height 24
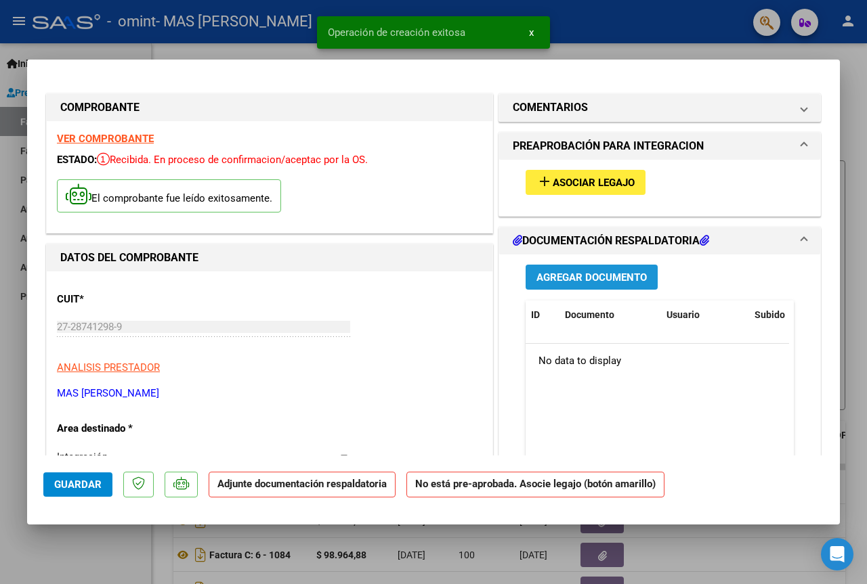
click at [581, 272] on span "Agregar Documento" at bounding box center [591, 278] width 110 height 12
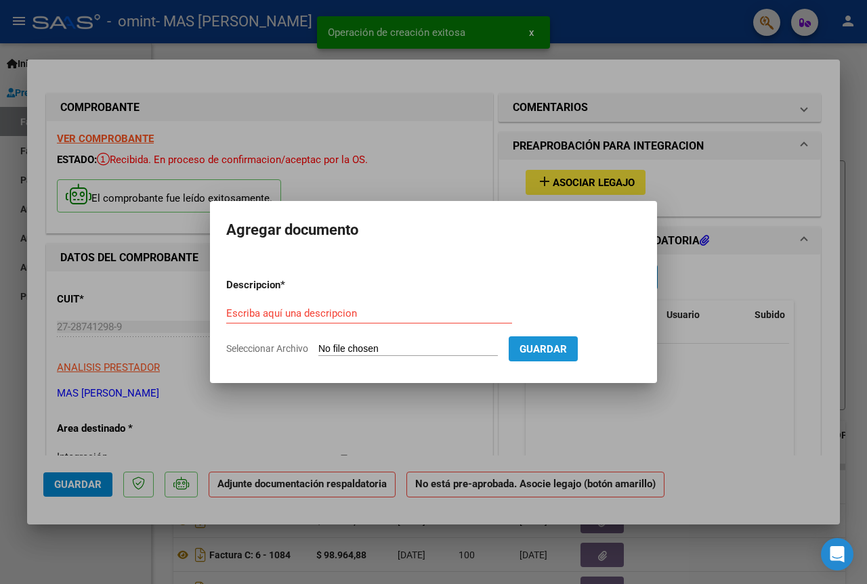
click at [563, 349] on span "Guardar" at bounding box center [542, 349] width 47 height 12
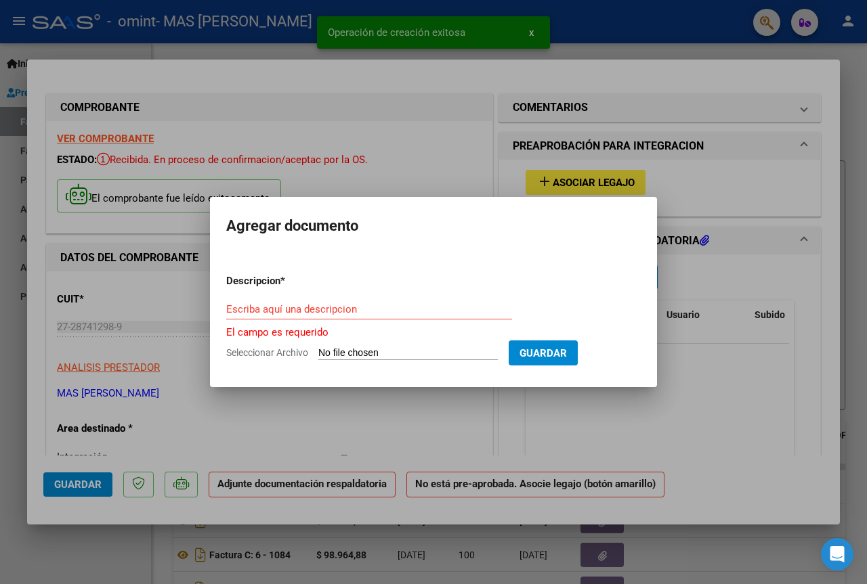
click at [435, 354] on input "Seleccionar Archivo" at bounding box center [407, 353] width 179 height 13
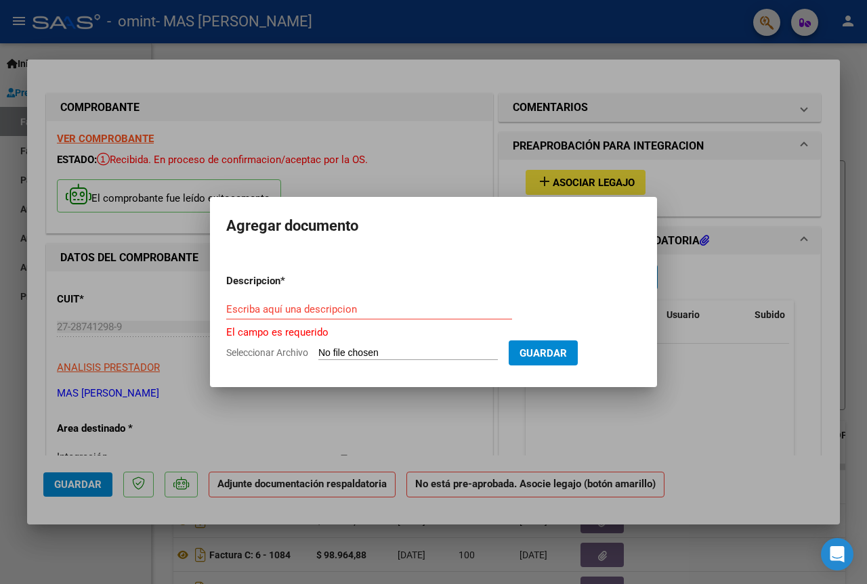
type input "C:\fakepath\Gabriela agosto_7.pdf"
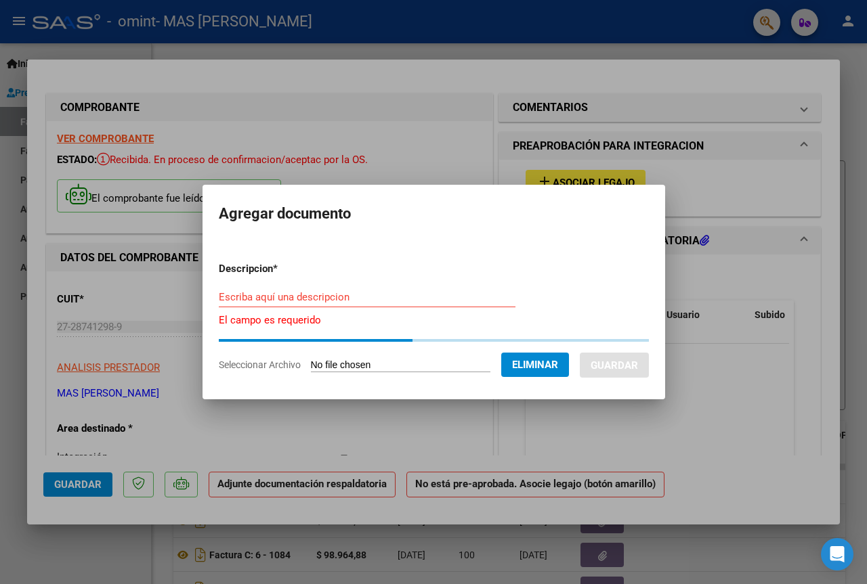
click at [385, 308] on div "Escriba aquí una descripcion" at bounding box center [367, 303] width 297 height 33
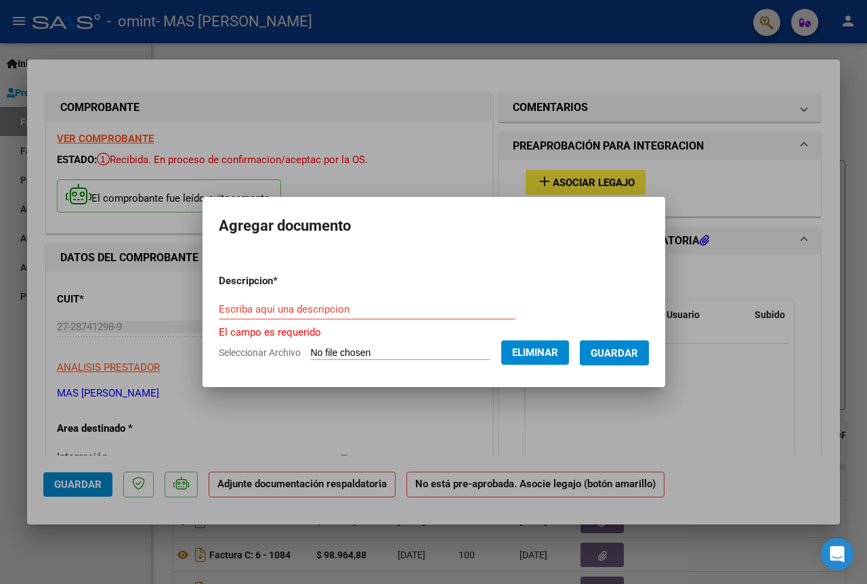
click at [386, 294] on form "Descripcion * Escriba aquí una descripcion El campo es requerido Seleccionar Ar…" at bounding box center [434, 317] width 430 height 108
click at [383, 308] on input "Escriba aquí una descripcion" at bounding box center [367, 309] width 297 height 12
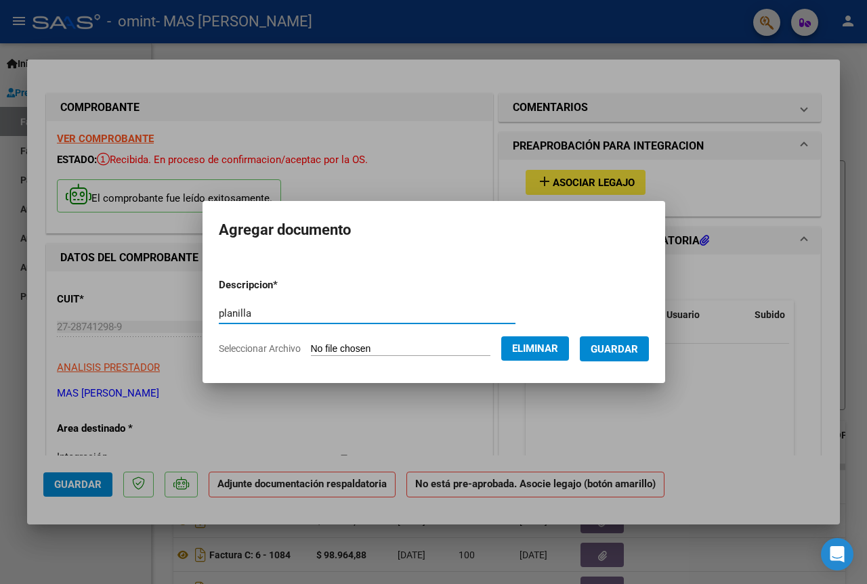
type input "planilla"
click at [616, 357] on button "Guardar" at bounding box center [614, 349] width 69 height 25
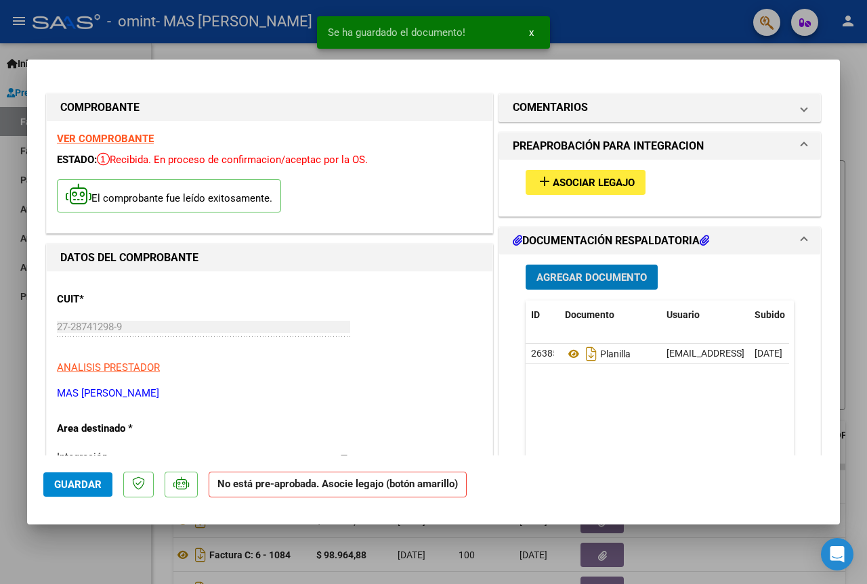
click at [588, 172] on button "add Asociar Legajo" at bounding box center [585, 182] width 120 height 25
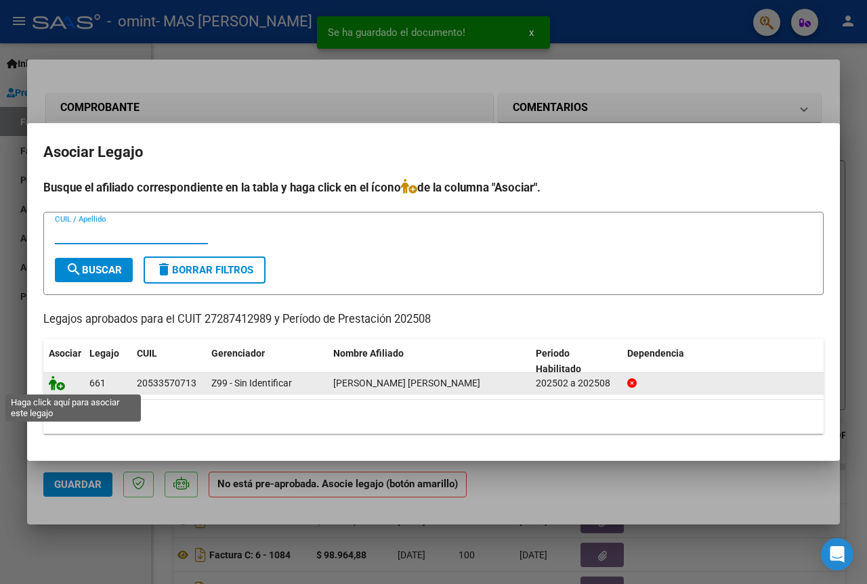
click at [56, 383] on icon at bounding box center [57, 383] width 16 height 15
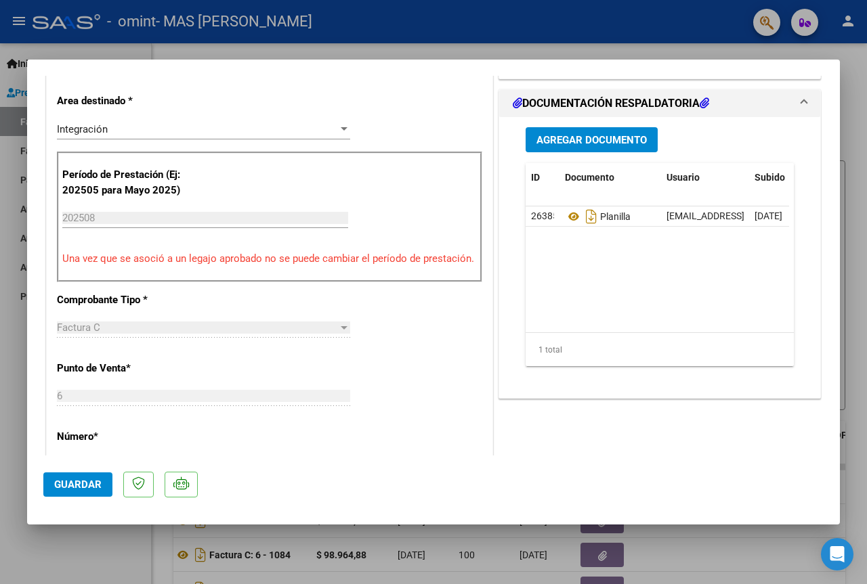
scroll to position [339, 0]
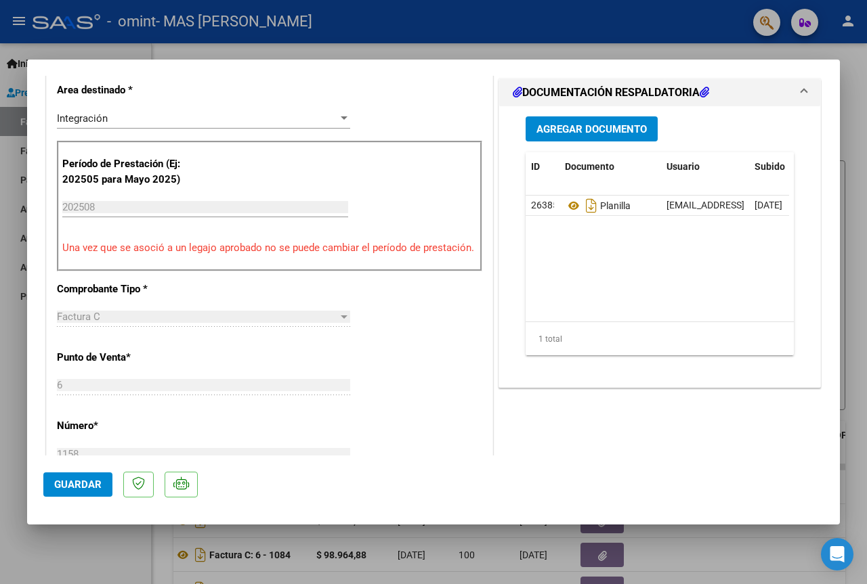
click at [64, 484] on span "Guardar" at bounding box center [77, 485] width 47 height 12
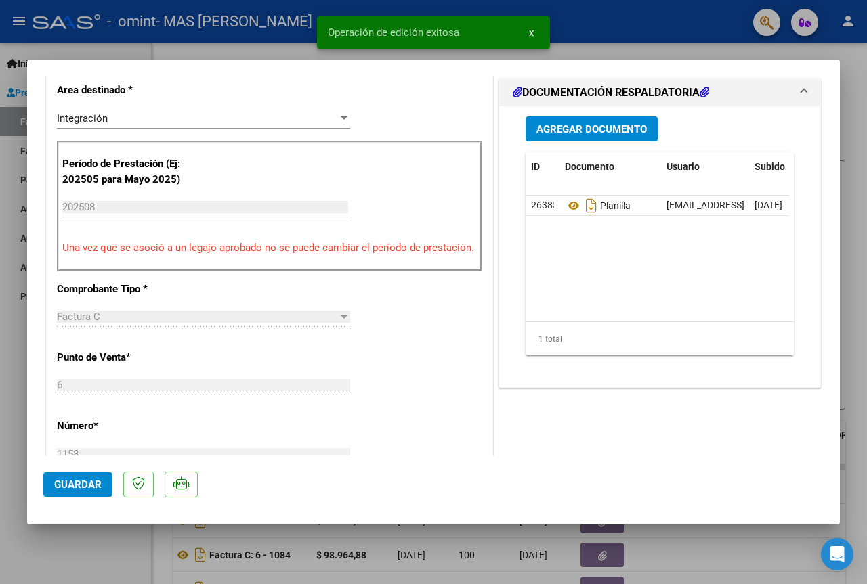
click at [715, 552] on div at bounding box center [433, 292] width 867 height 584
type input "$ 0,00"
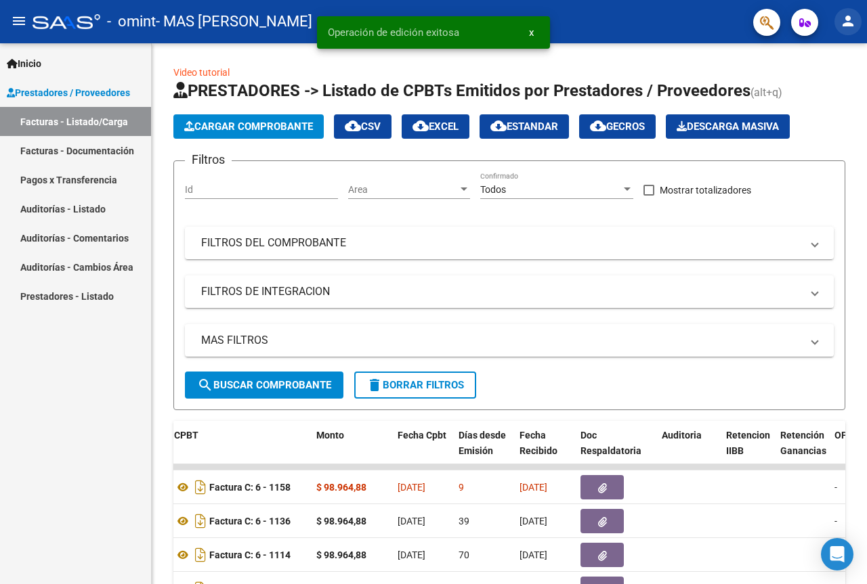
click at [843, 20] on mat-icon "person" at bounding box center [848, 21] width 16 height 16
click at [816, 93] on button "exit_to_app Salir" at bounding box center [820, 89] width 83 height 32
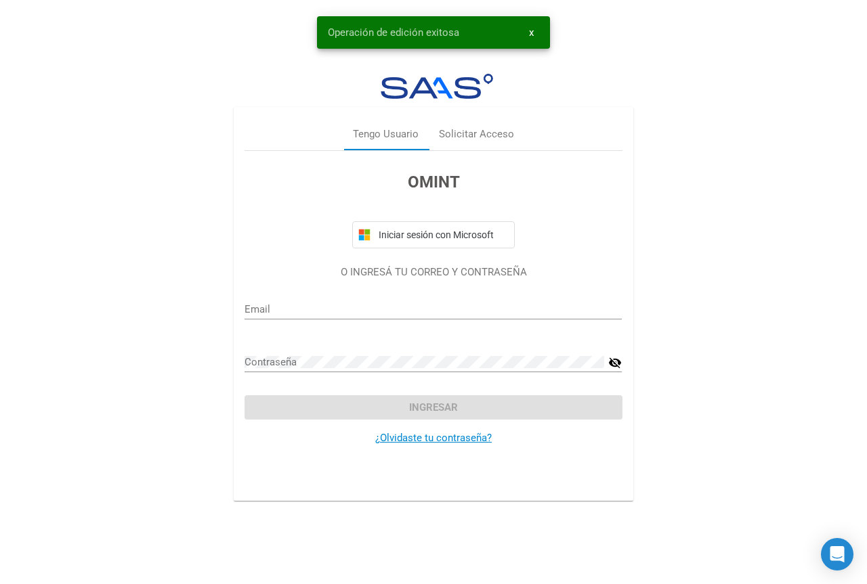
type input "[EMAIL_ADDRESS][DOMAIN_NAME]"
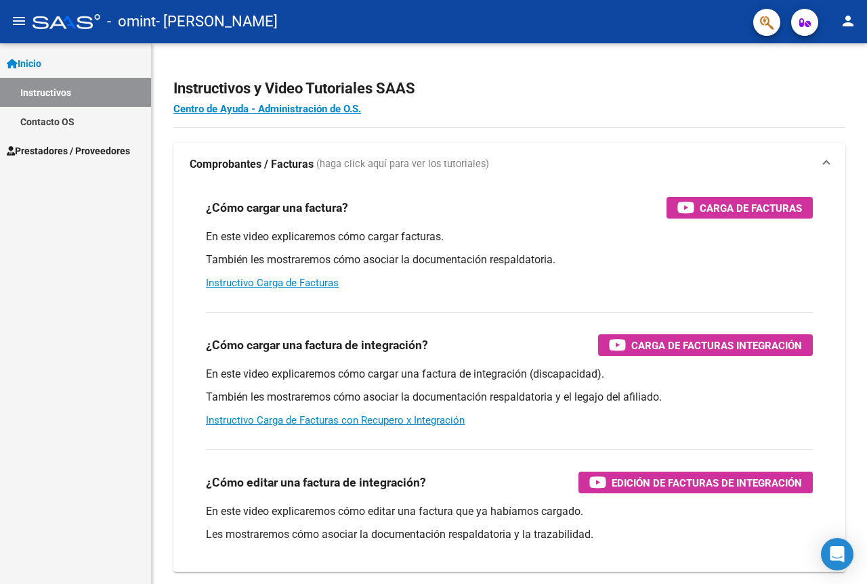
click at [95, 135] on mat-nav-list "Inicio Instructivos Contacto OS Prestadores / Proveedores Facturas - Listado/Ca…" at bounding box center [75, 104] width 151 height 122
click at [76, 156] on span "Prestadores / Proveedores" at bounding box center [68, 151] width 123 height 15
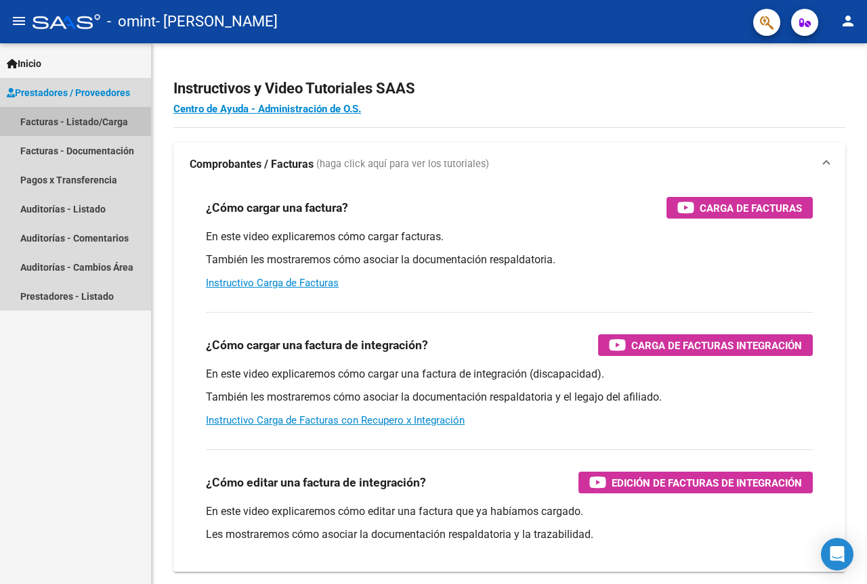
click at [108, 117] on link "Facturas - Listado/Carga" at bounding box center [75, 121] width 151 height 29
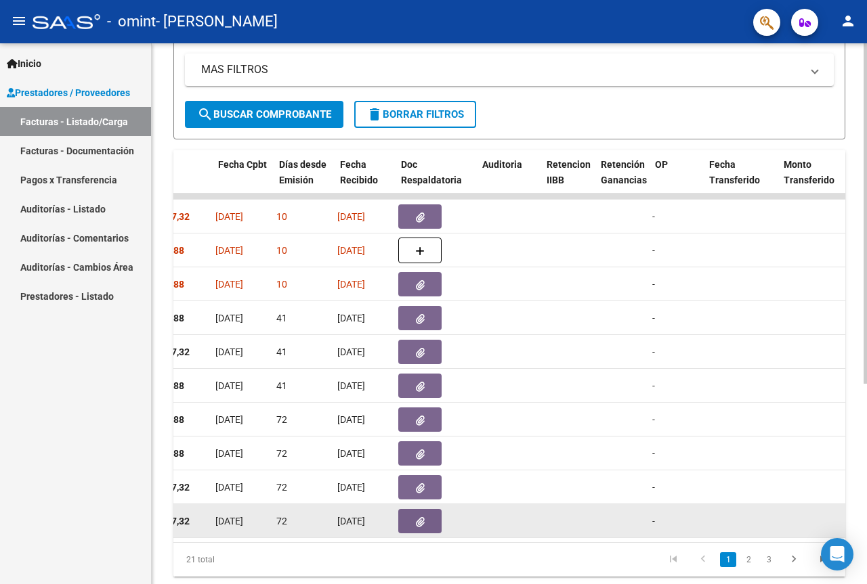
scroll to position [0, 651]
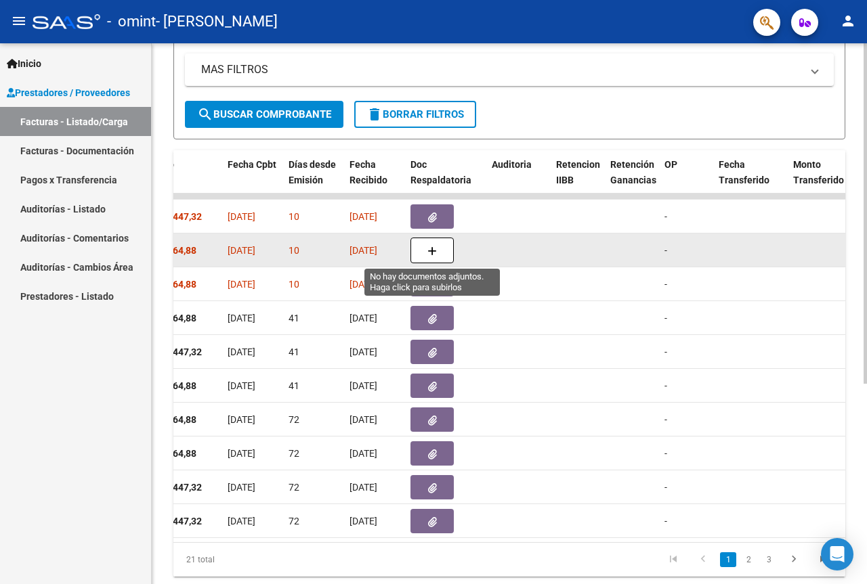
click at [431, 246] on icon "button" at bounding box center [431, 251] width 9 height 10
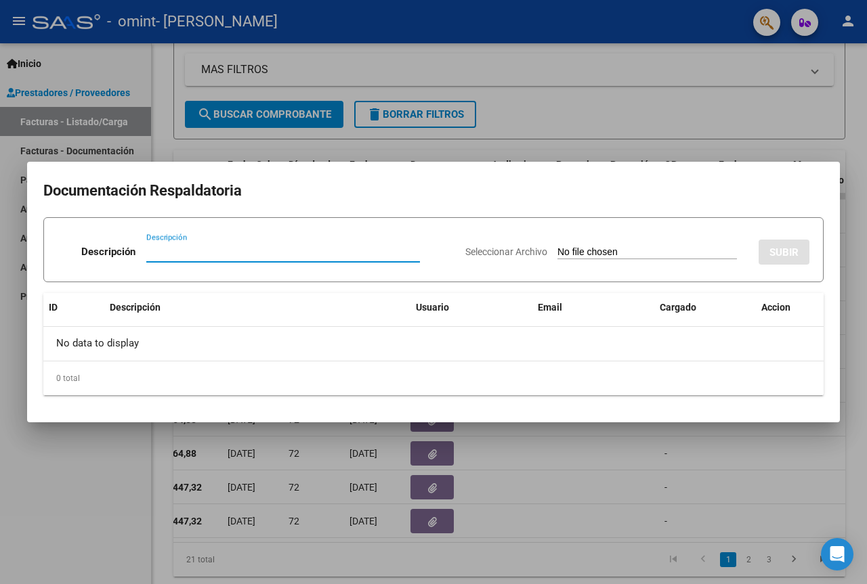
click at [712, 251] on input "Seleccionar Archivo" at bounding box center [646, 252] width 179 height 13
type input "C:\fakepath\correa agustin agosto psp.pdf"
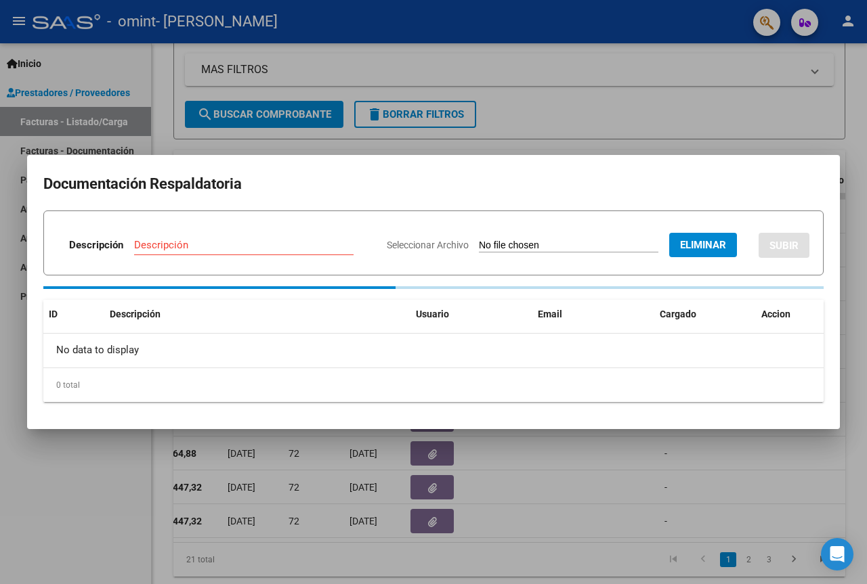
click at [283, 251] on input "Descripción" at bounding box center [243, 245] width 219 height 12
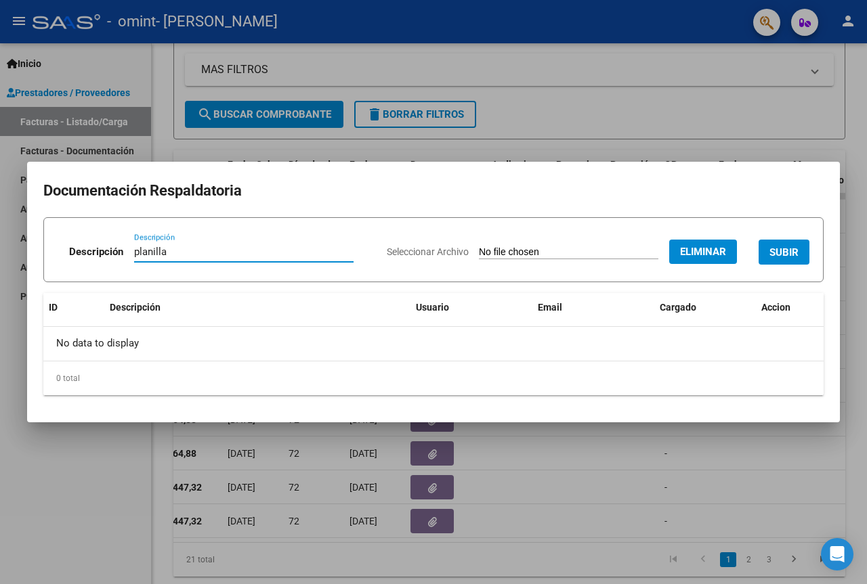
type input "planilla"
click at [802, 253] on button "SUBIR" at bounding box center [783, 252] width 51 height 25
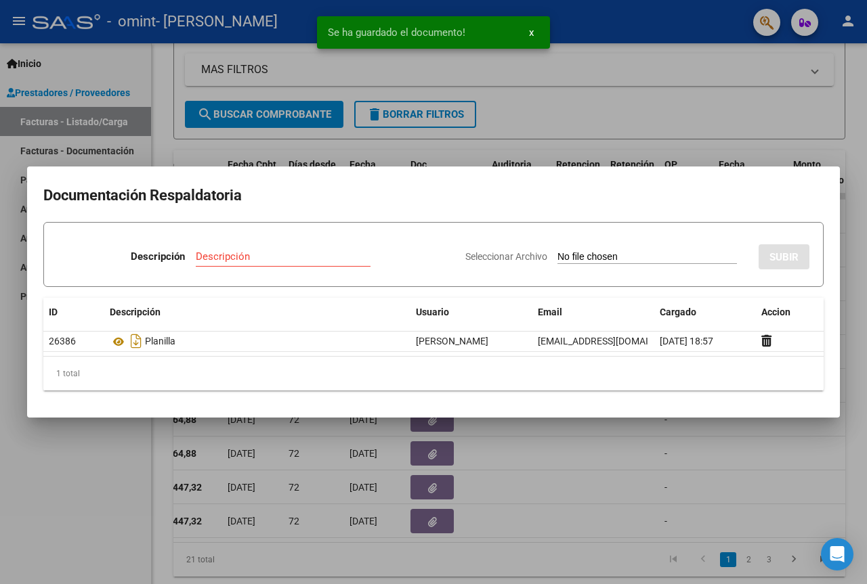
click at [663, 447] on div at bounding box center [433, 292] width 867 height 584
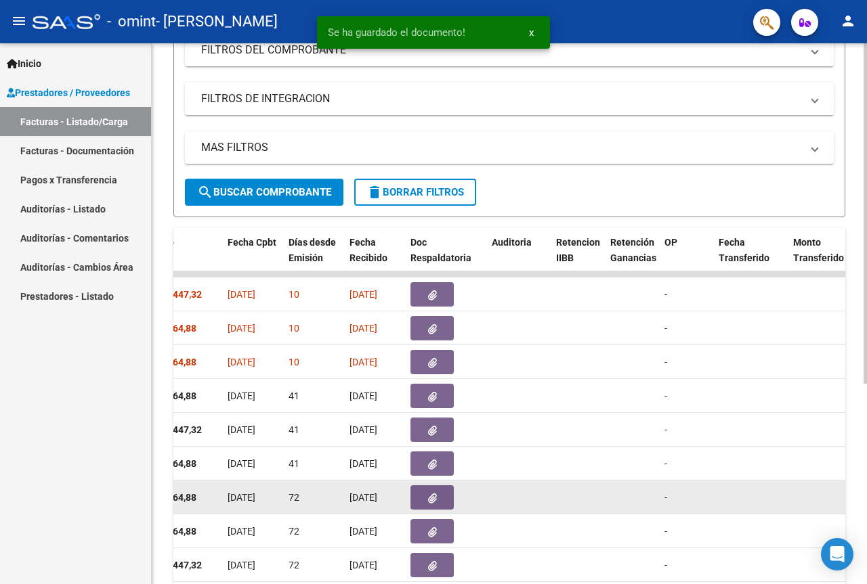
scroll to position [0, 0]
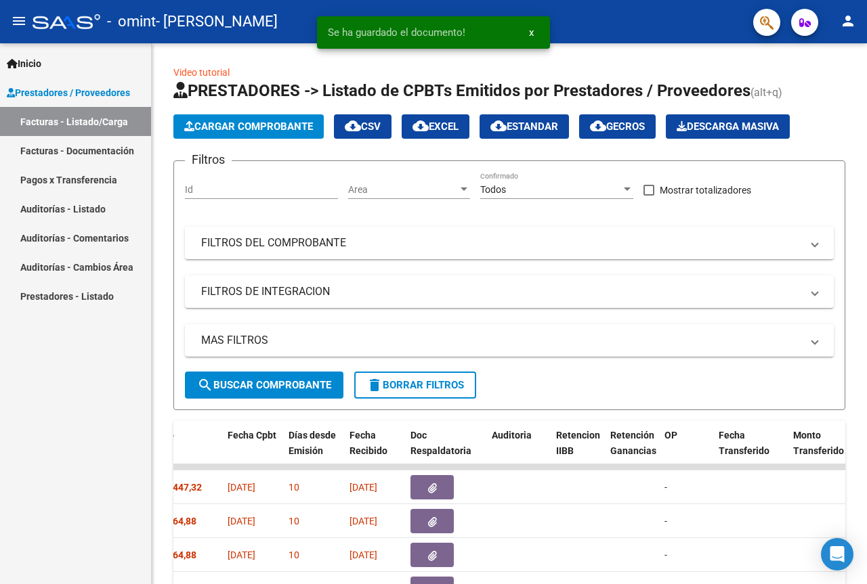
click at [846, 28] on mat-icon "person" at bounding box center [848, 21] width 16 height 16
click at [811, 89] on button "exit_to_app Salir" at bounding box center [820, 89] width 83 height 32
